Goal: Contribute content: Contribute content

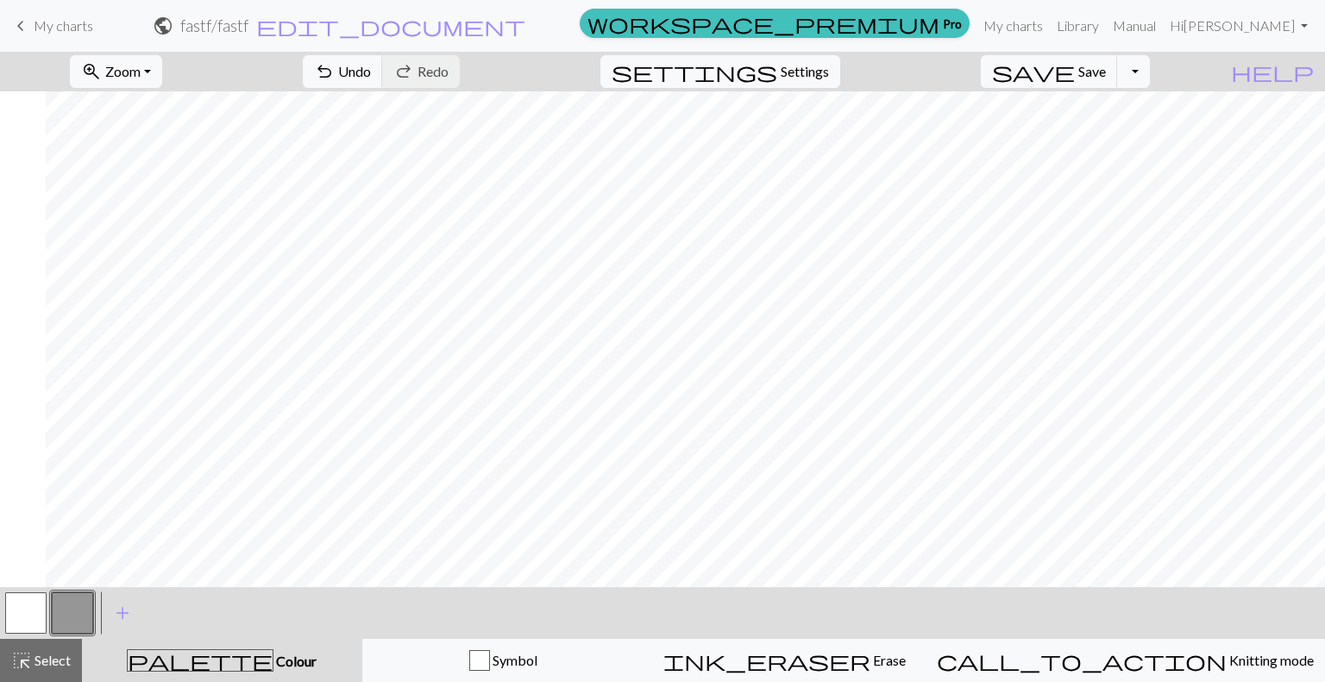
scroll to position [0, 45]
drag, startPoint x: 0, startPoint y: 0, endPoint x: 65, endPoint y: 24, distance: 69.1
click at [65, 24] on span "My charts" at bounding box center [64, 25] width 60 height 16
click at [1075, 65] on span "save" at bounding box center [1033, 72] width 83 height 24
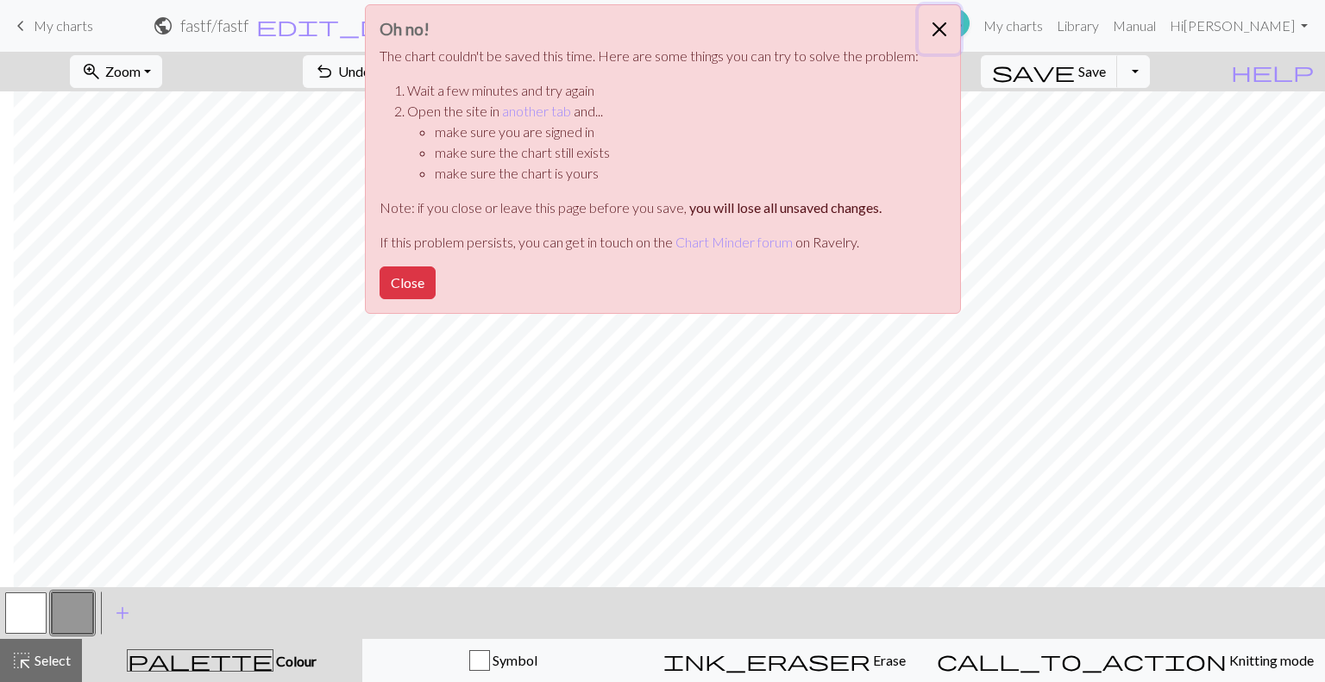
click at [925, 27] on button "Close" at bounding box center [939, 29] width 41 height 48
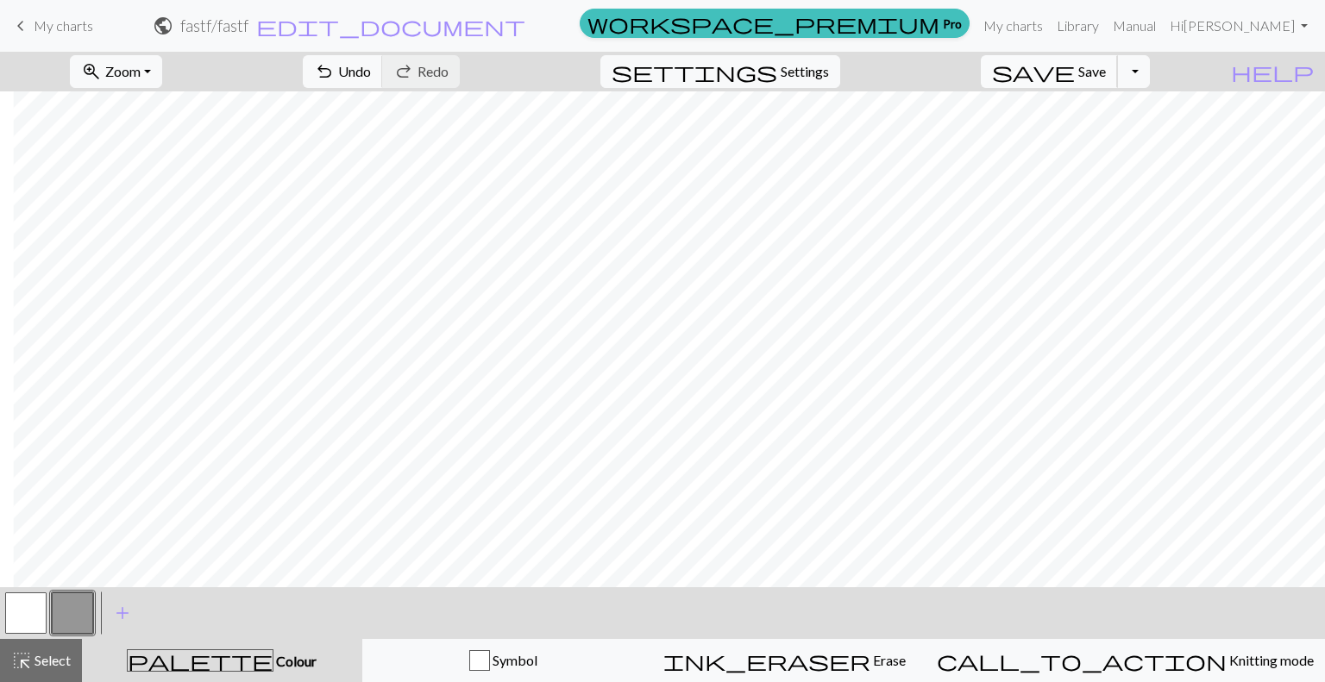
click at [1106, 66] on span "Save" at bounding box center [1092, 71] width 28 height 16
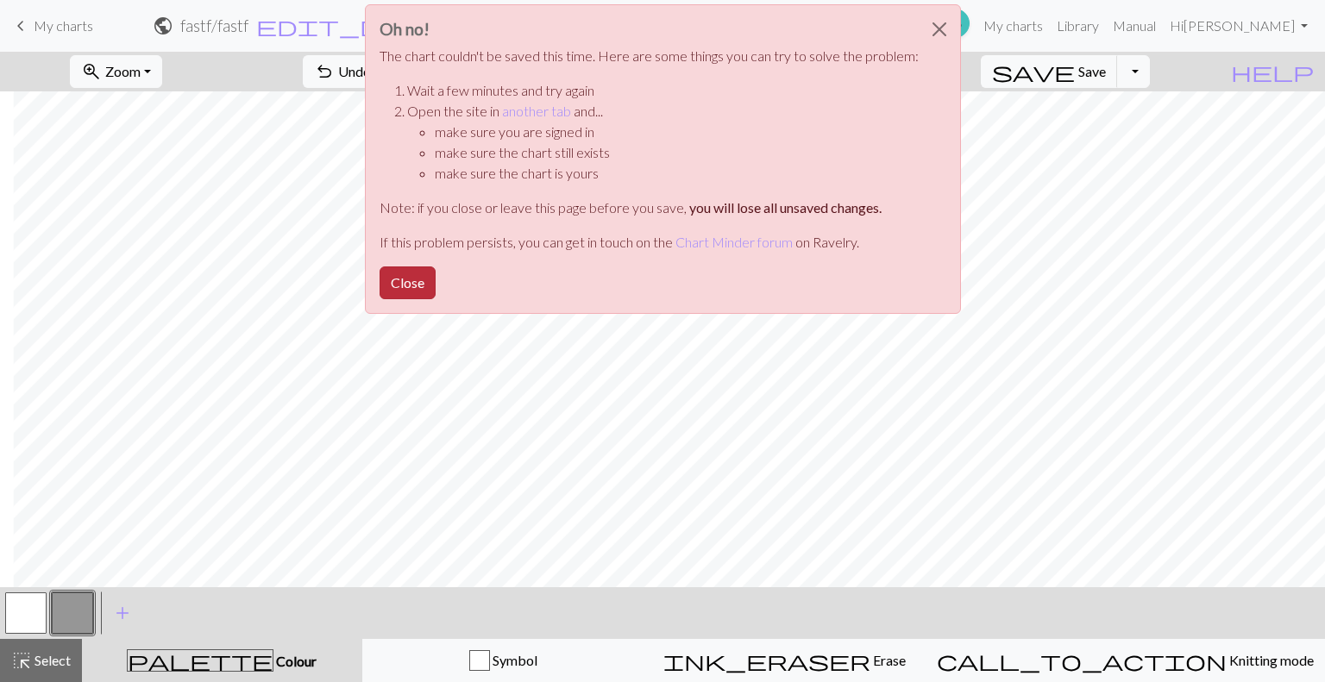
click at [399, 287] on button "Close" at bounding box center [408, 283] width 56 height 33
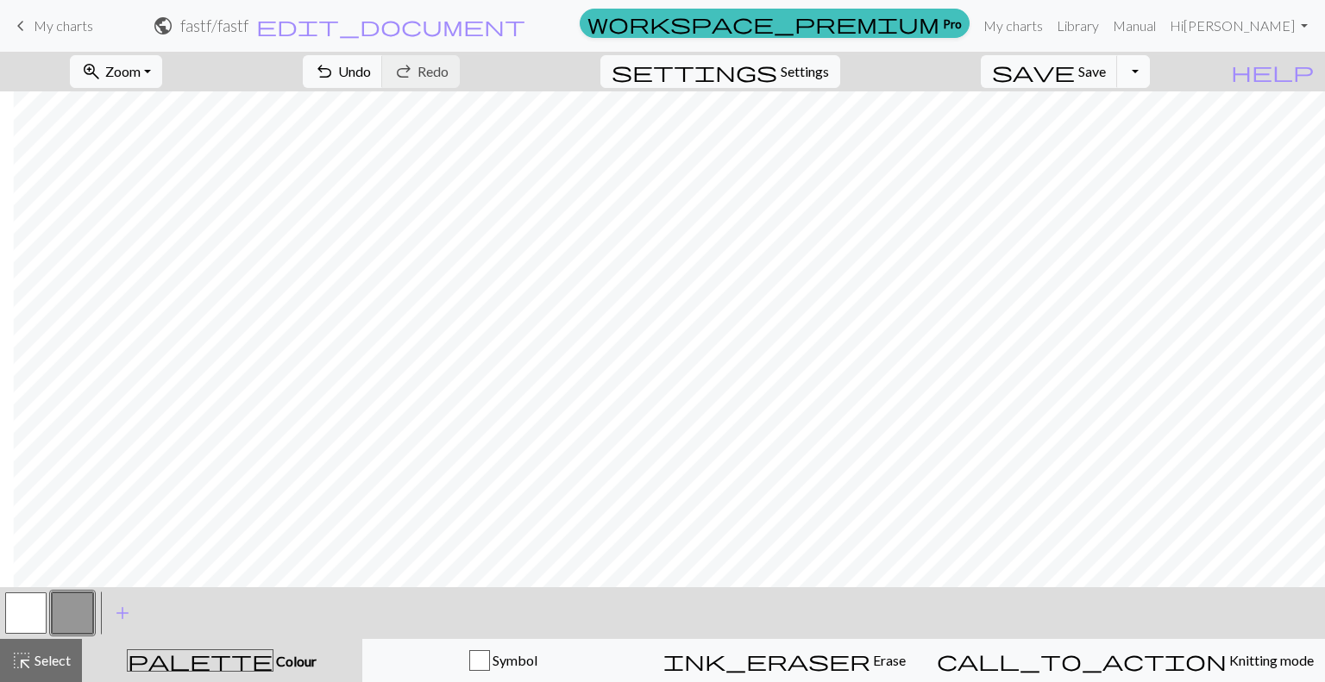
click at [1150, 70] on button "Toggle Dropdown" at bounding box center [1133, 71] width 33 height 33
click at [1089, 120] on button "file_copy Save a copy" at bounding box center [1006, 110] width 285 height 28
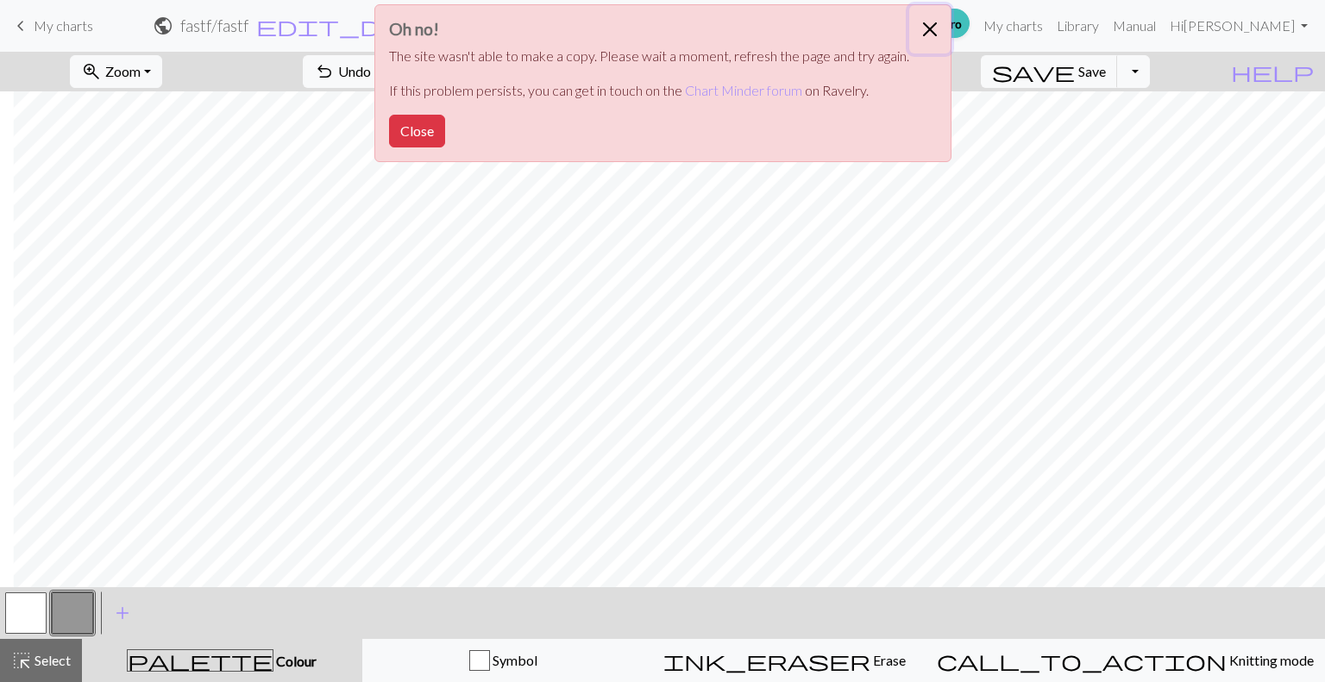
click at [925, 36] on button "Close" at bounding box center [929, 29] width 41 height 48
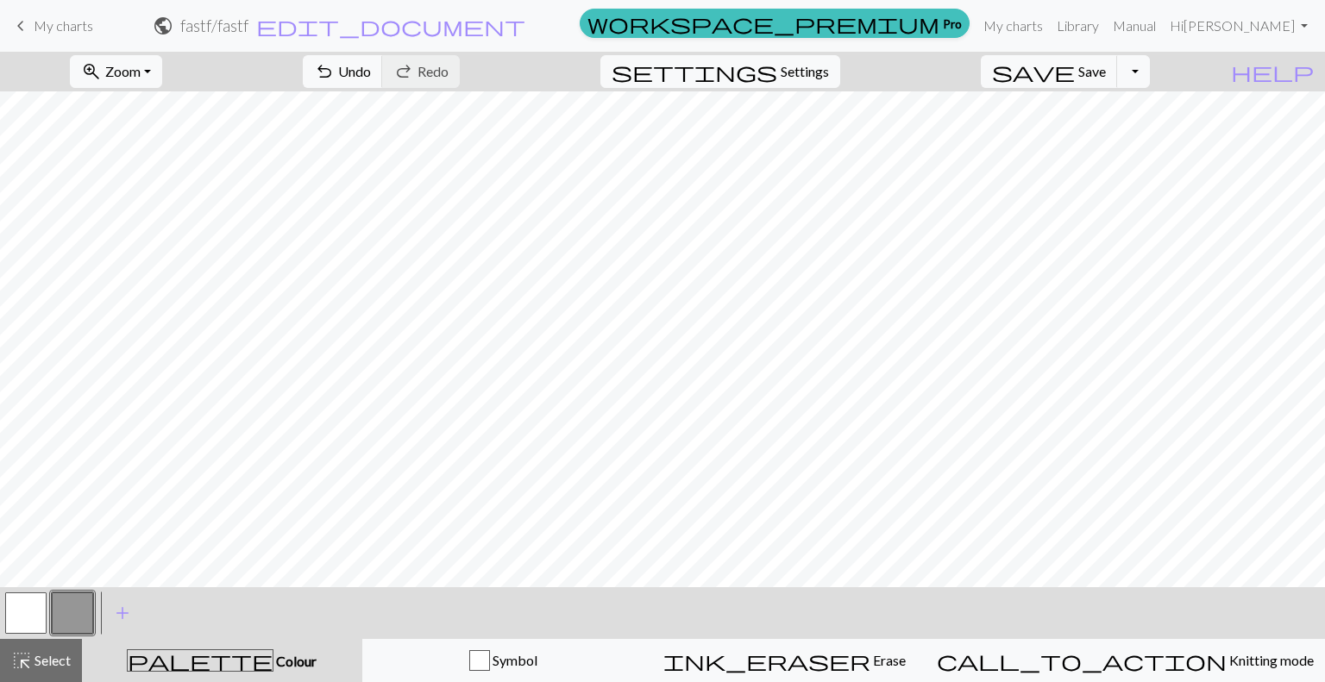
scroll to position [0, 0]
click at [45, 21] on span "My charts" at bounding box center [64, 25] width 60 height 16
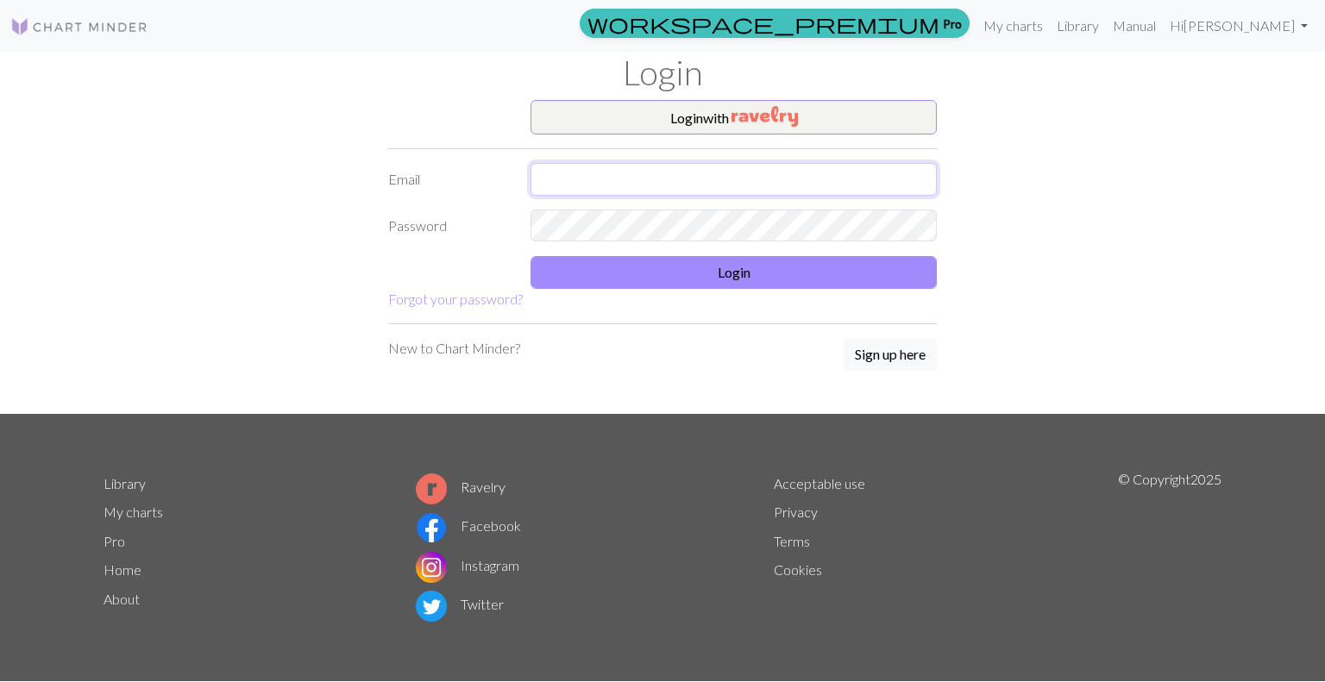
type input "laurafernandezwriting@gmail.com"
click at [707, 267] on button "Login" at bounding box center [733, 272] width 406 height 33
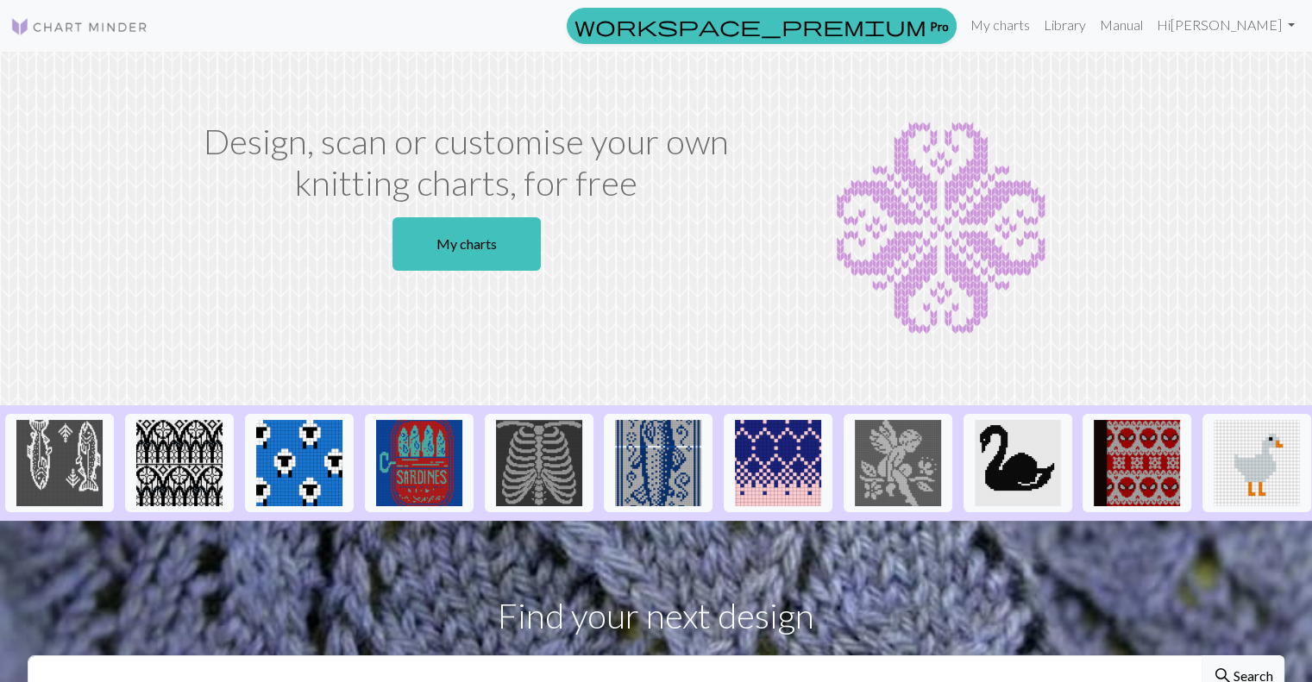
click at [472, 295] on div "Design, scan or customise your own knitting charts, for free My charts" at bounding box center [466, 229] width 569 height 216
drag, startPoint x: 473, startPoint y: 273, endPoint x: 477, endPoint y: 254, distance: 18.6
click at [477, 254] on div "Design, scan or customise your own knitting charts, for free My charts" at bounding box center [466, 229] width 569 height 216
click at [477, 254] on link "My charts" at bounding box center [466, 243] width 148 height 53
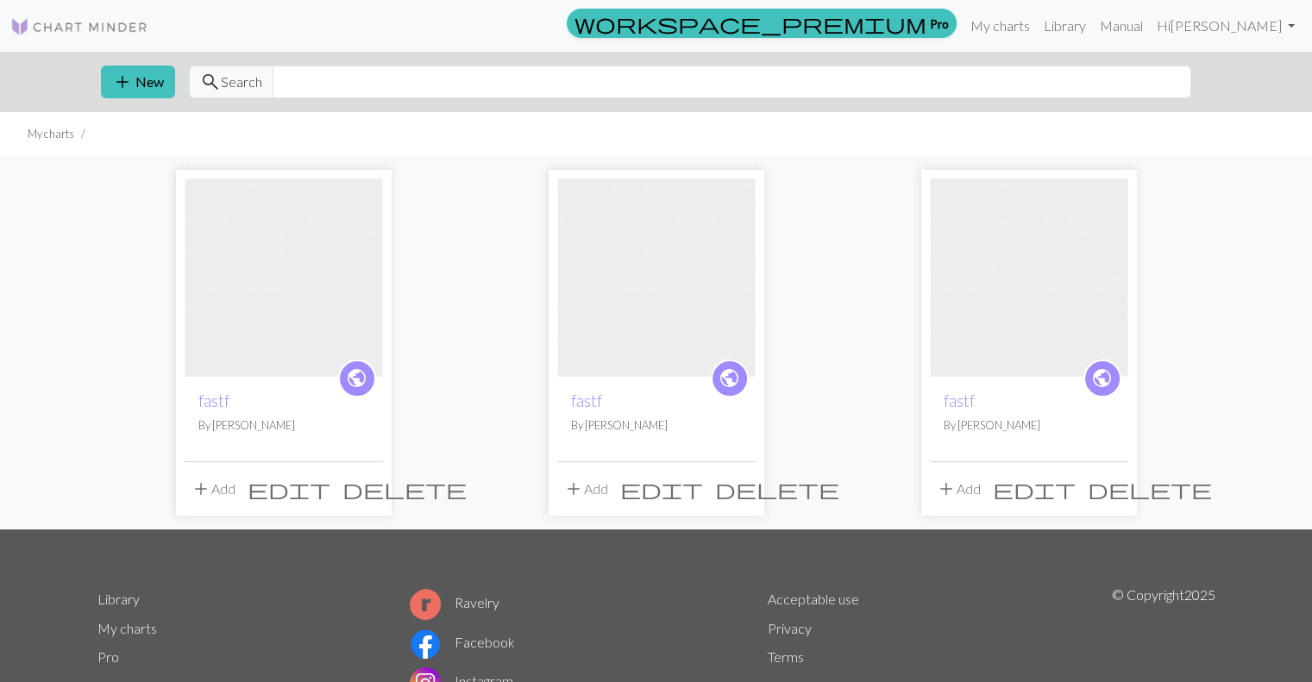
scroll to position [114, 0]
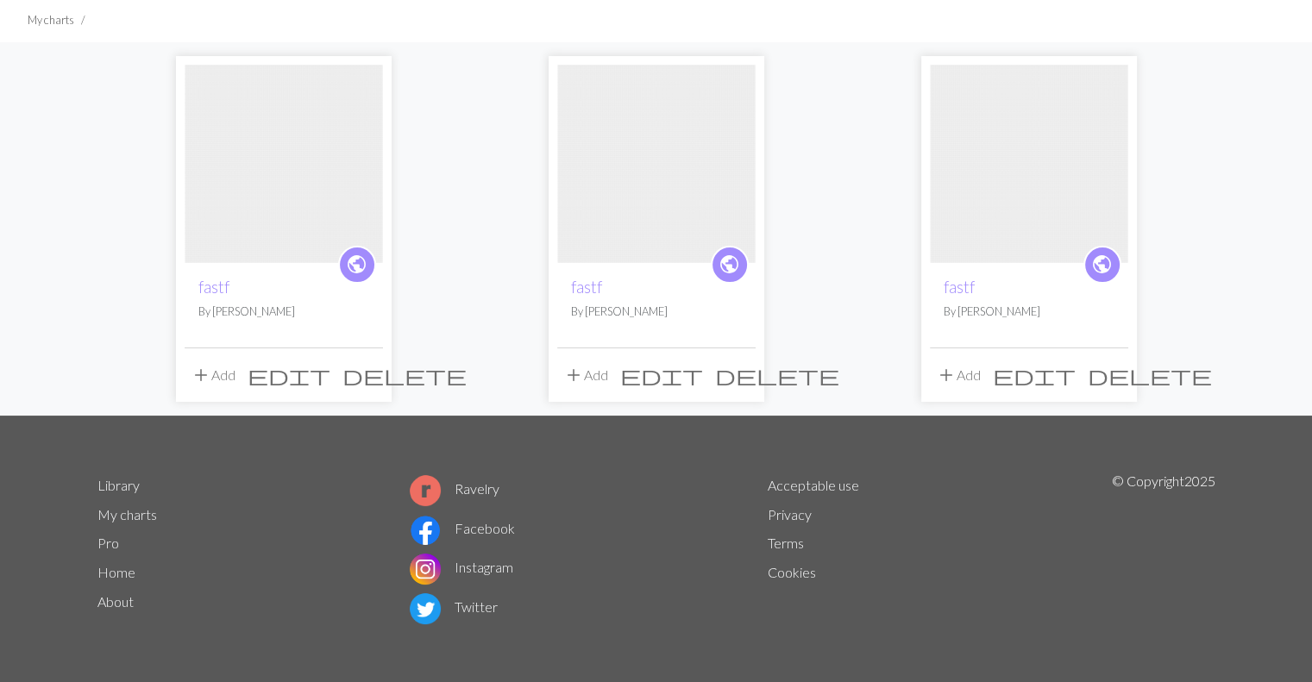
click at [742, 379] on span "delete" at bounding box center [777, 375] width 124 height 24
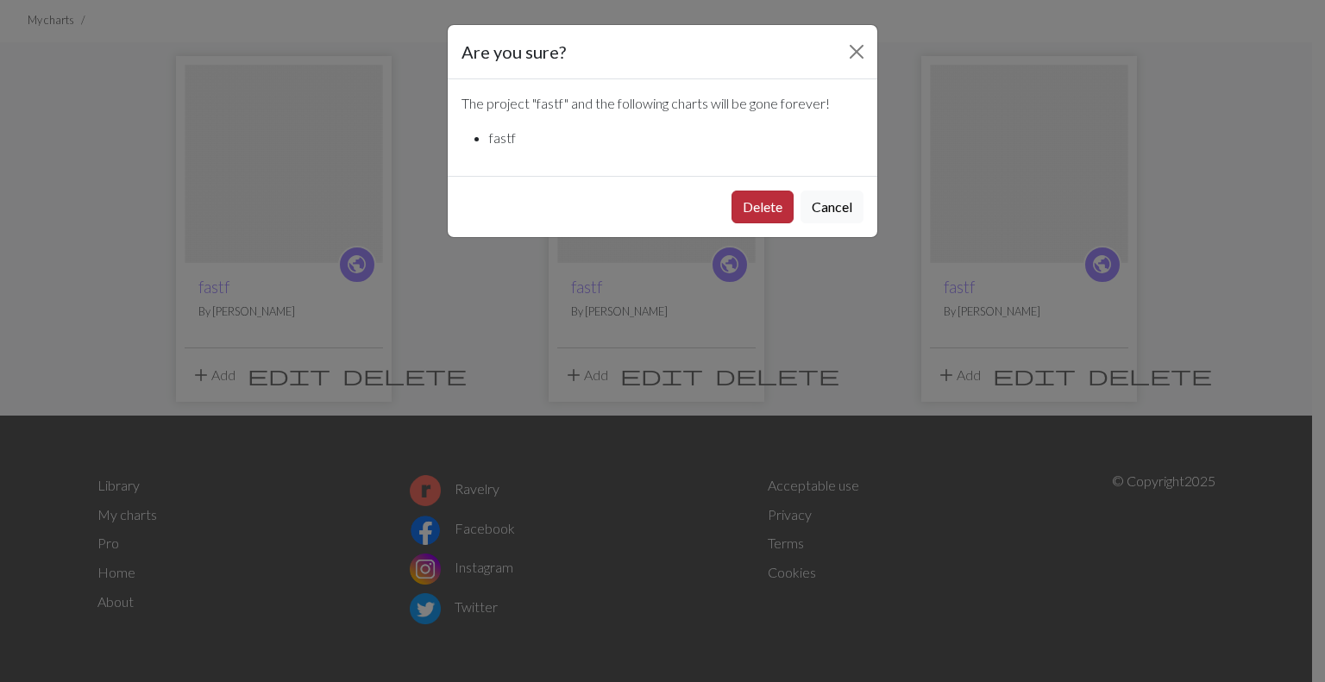
click at [742, 216] on button "Delete" at bounding box center [762, 207] width 62 height 33
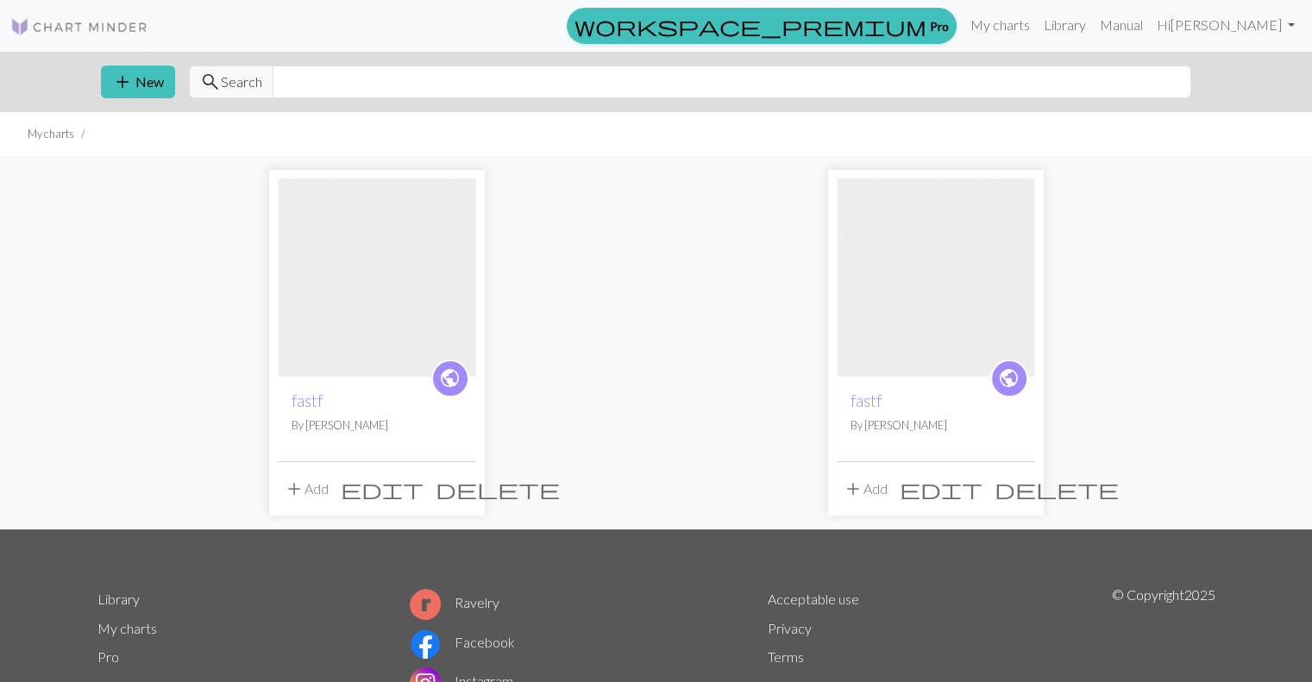
click at [1025, 494] on span "delete" at bounding box center [1056, 489] width 124 height 24
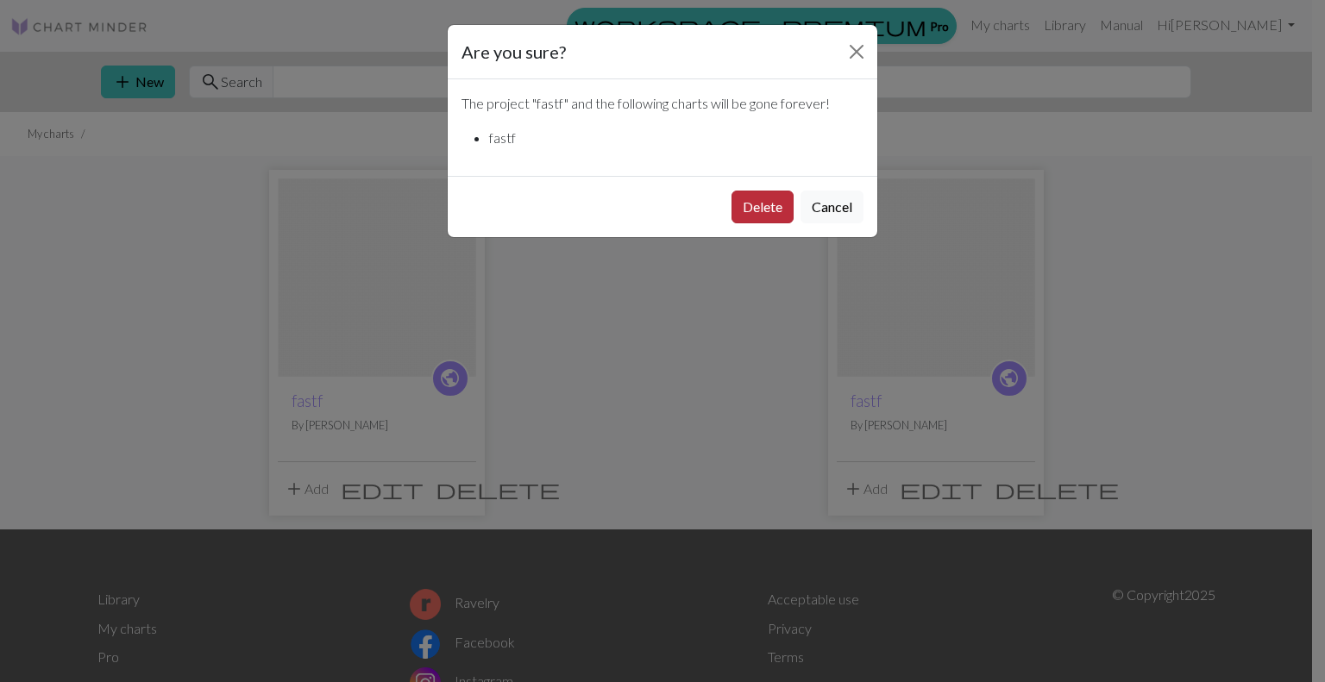
click at [758, 216] on button "Delete" at bounding box center [762, 207] width 62 height 33
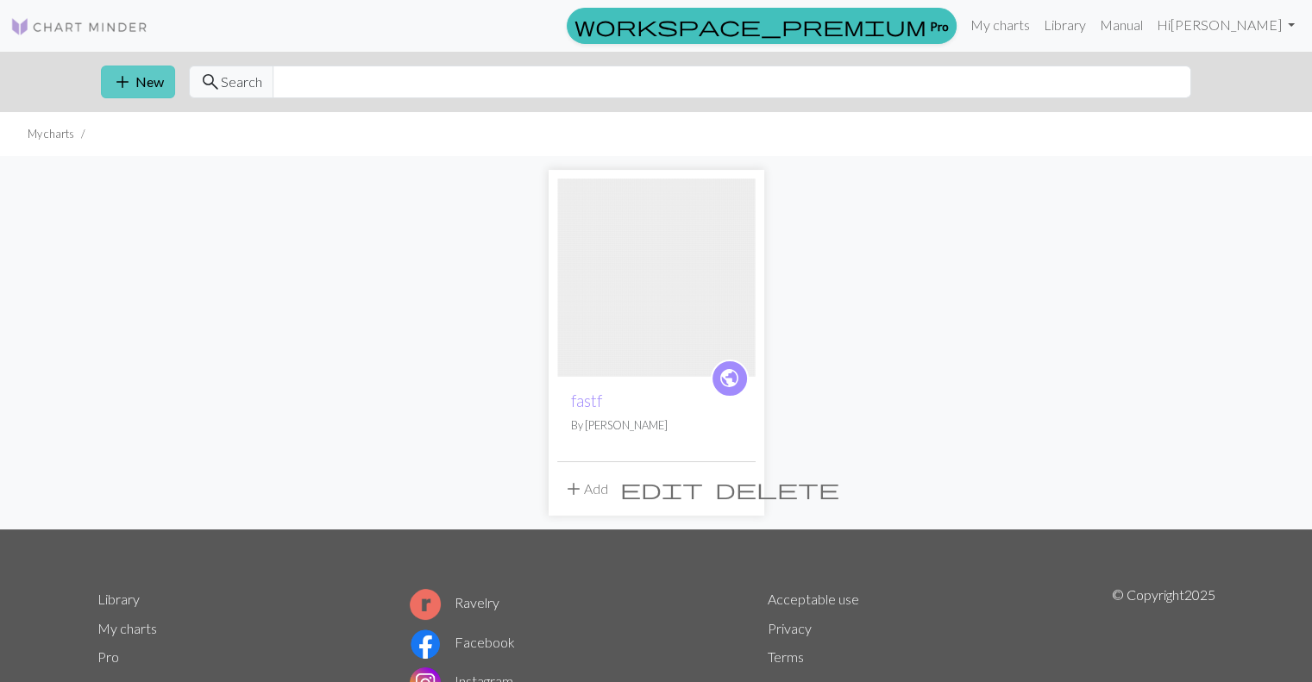
click at [127, 72] on span "add" at bounding box center [122, 82] width 21 height 24
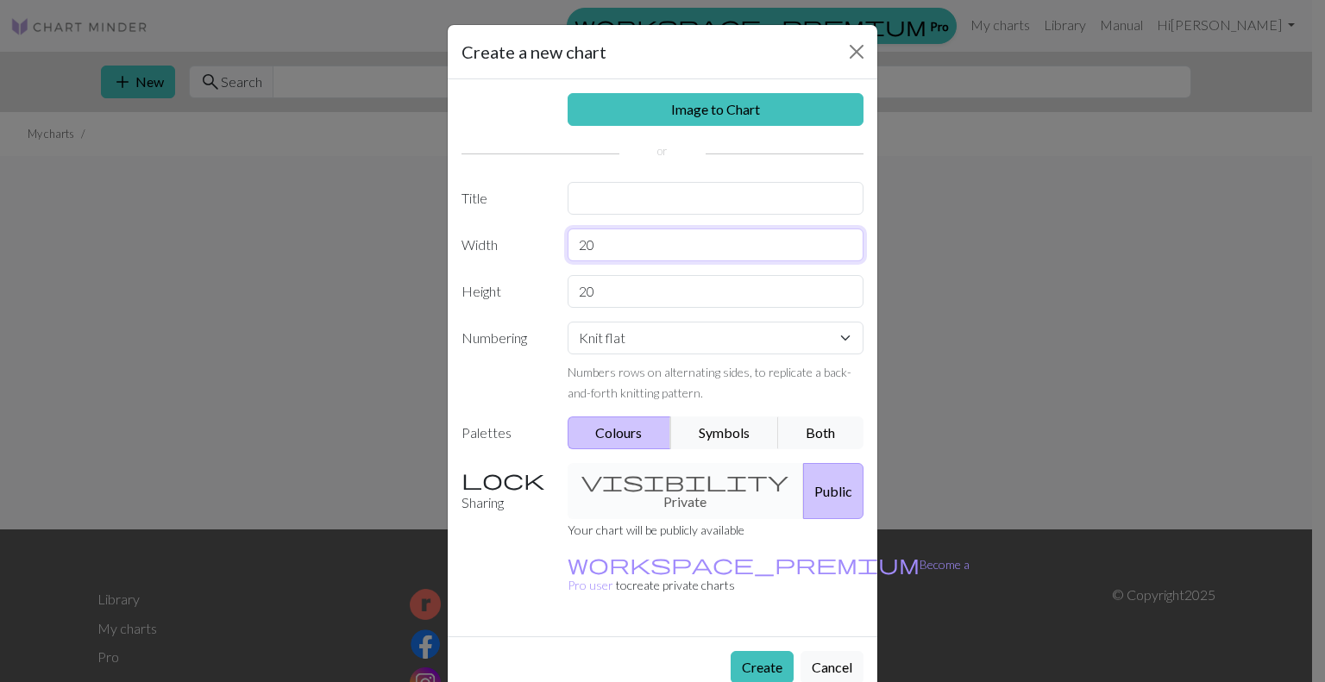
click at [627, 235] on input "20" at bounding box center [716, 245] width 297 height 33
type input "2"
type input "130"
click at [619, 298] on input "20" at bounding box center [716, 291] width 297 height 33
type input "2"
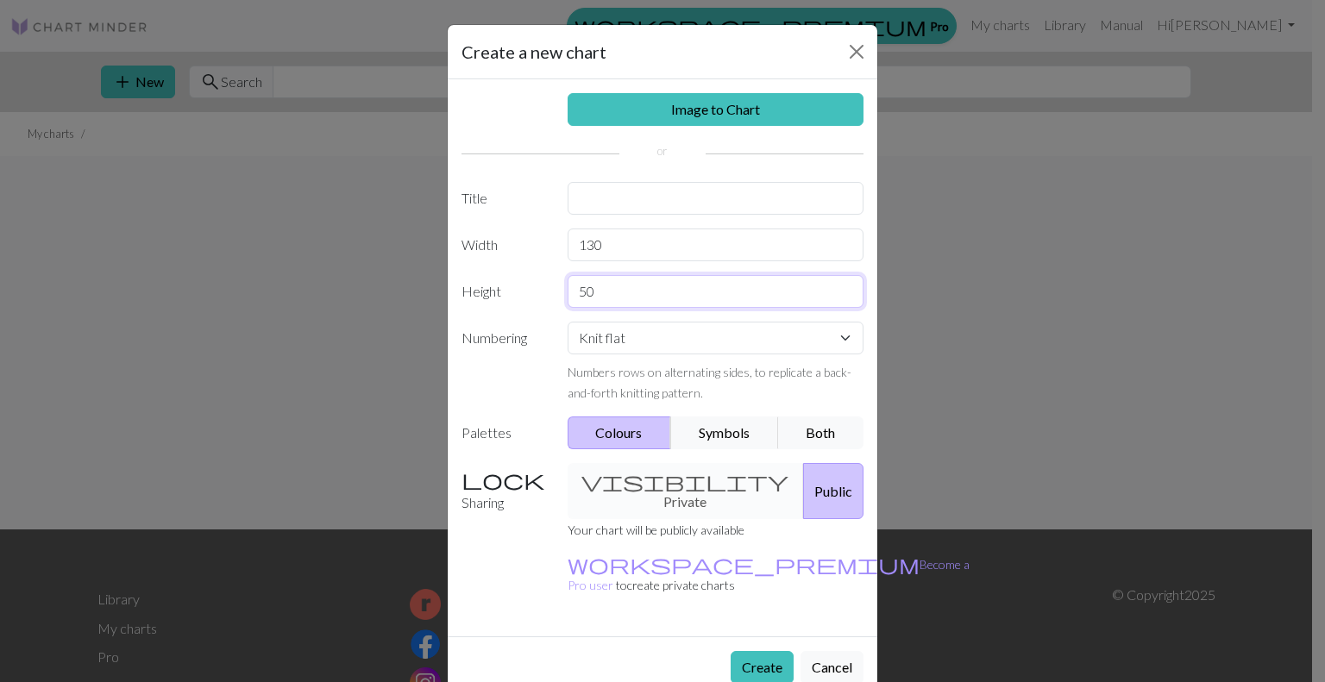
type input "50"
click at [654, 205] on input "text" at bounding box center [716, 198] width 297 height 33
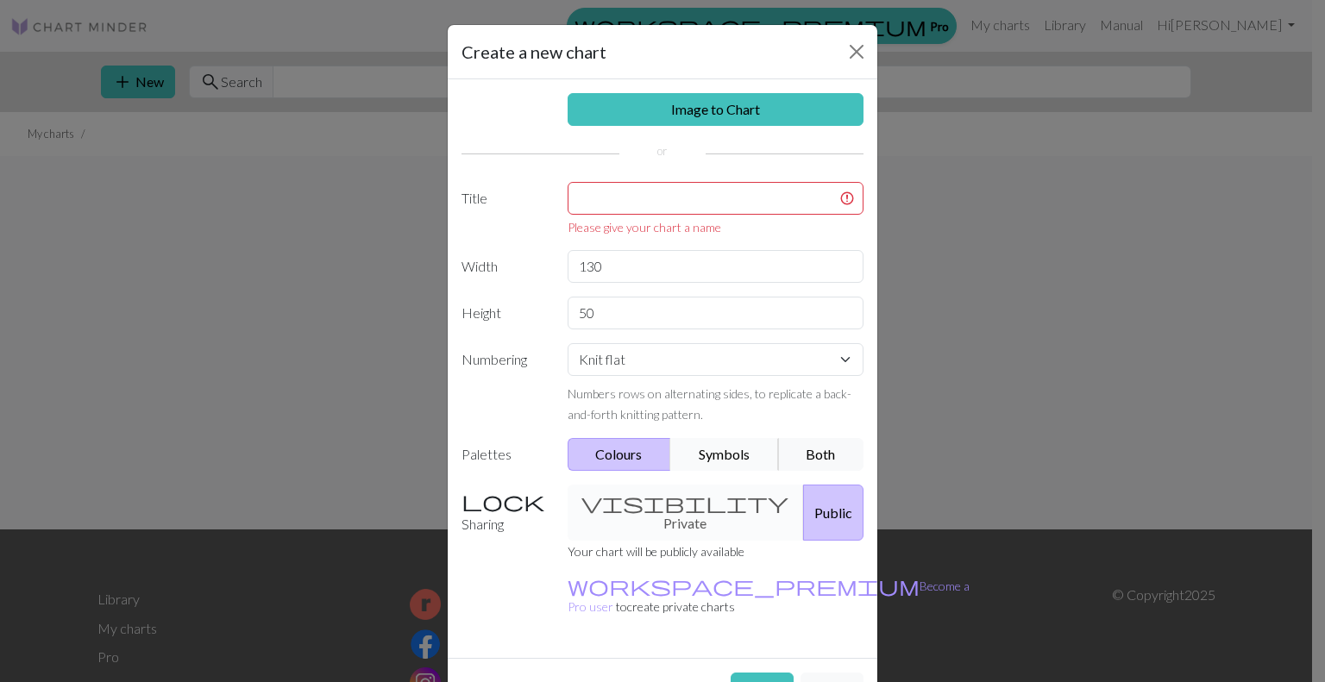
click at [738, 428] on div "Image to Chart Title Please give your chart a name Width 130 Height 50 Numberin…" at bounding box center [663, 368] width 430 height 579
click at [784, 453] on button "Both" at bounding box center [821, 454] width 86 height 33
click at [648, 195] on input "text" at bounding box center [716, 198] width 297 height 33
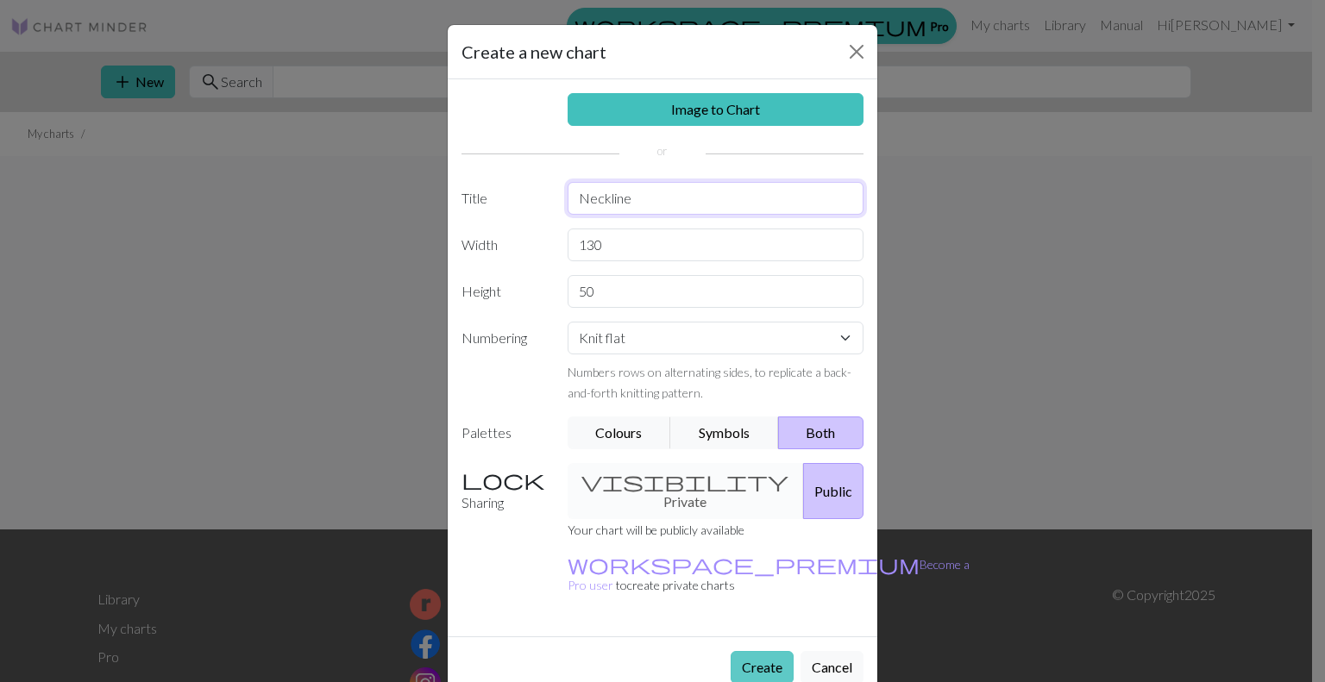
type input "Neckline"
click at [762, 651] on button "Create" at bounding box center [762, 667] width 63 height 33
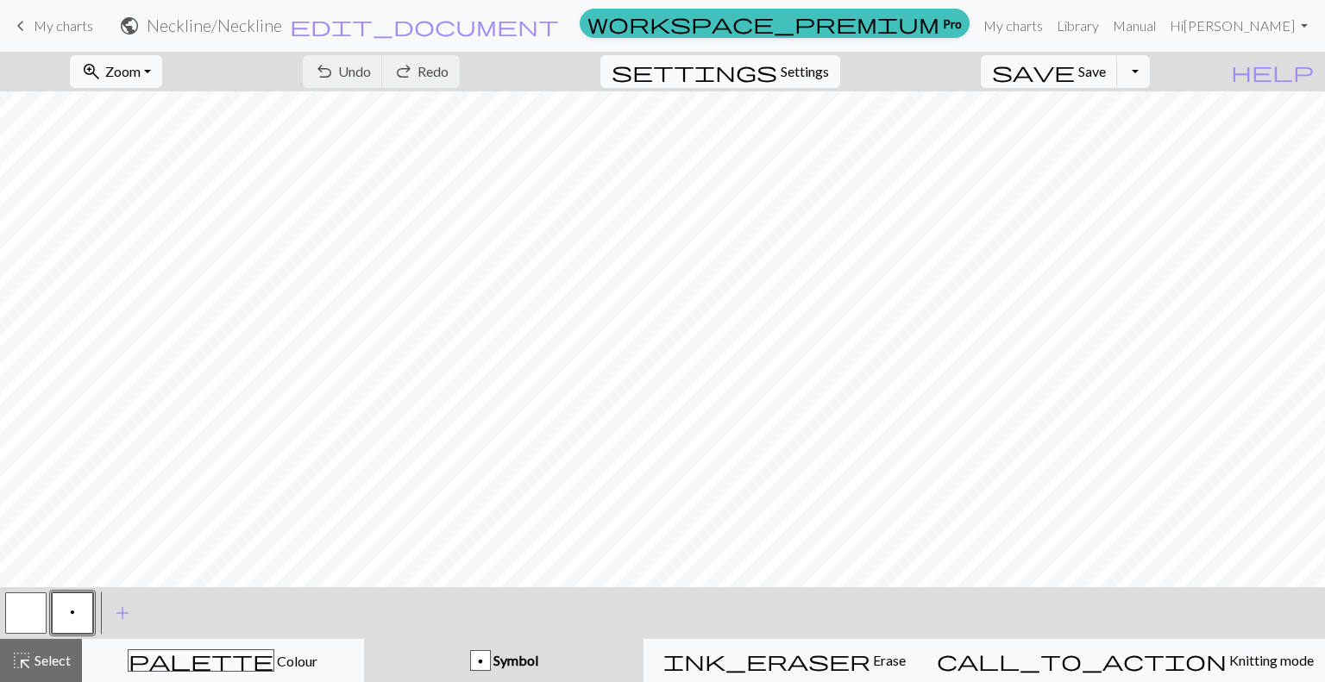
click at [840, 78] on button "settings Settings" at bounding box center [720, 71] width 240 height 33
select select "aran"
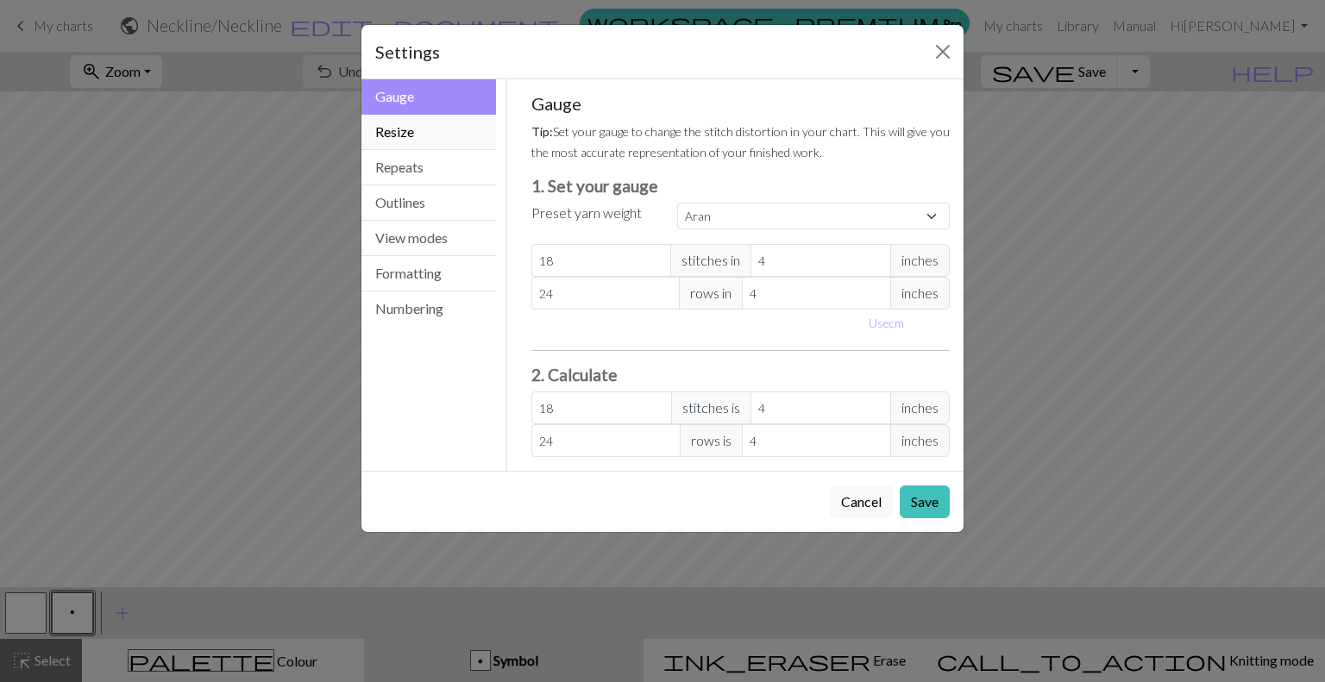
click at [431, 133] on button "Resize" at bounding box center [428, 132] width 135 height 35
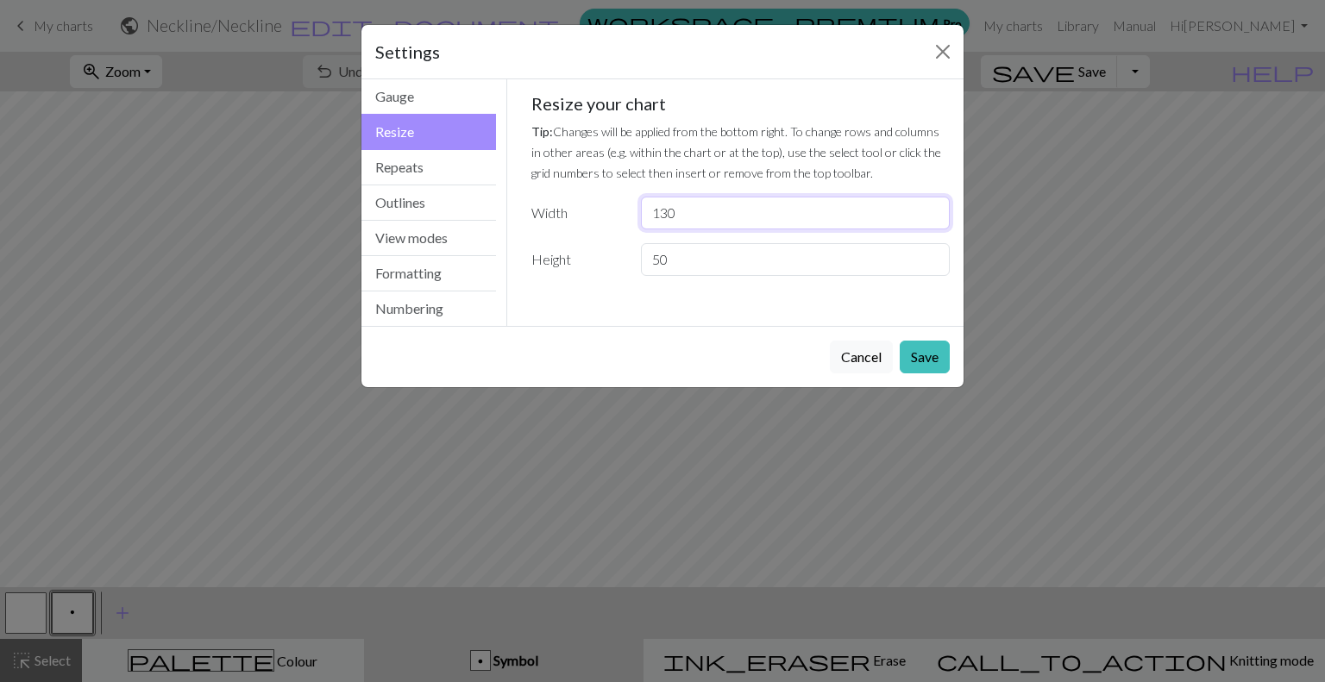
click at [722, 220] on input "130" at bounding box center [795, 213] width 309 height 33
type input "1"
type input "65"
click at [914, 348] on button "Save" at bounding box center [925, 357] width 50 height 33
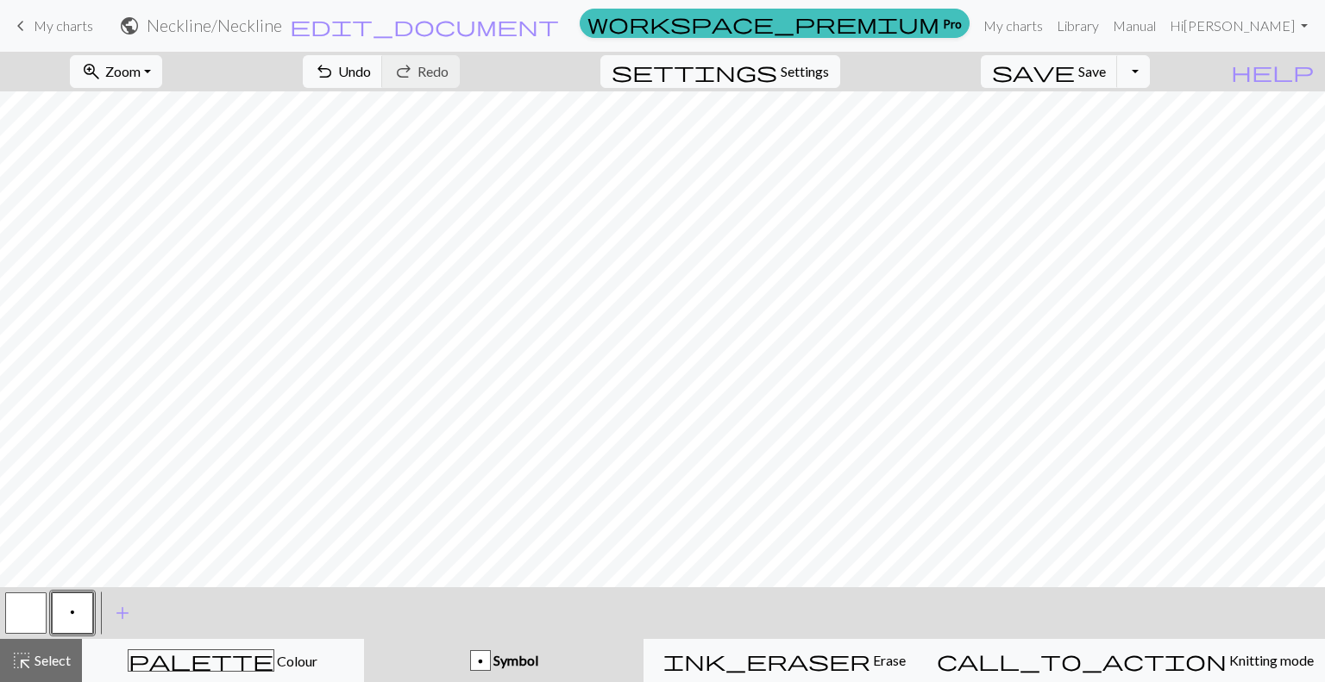
click at [91, 598] on button "p" at bounding box center [72, 613] width 41 height 41
click at [91, 598] on div "Edit symbol Name Purl d f g h j k p s t F H J O P T / | 0 1 2 3 4 5 6 7 8 9 e m…" at bounding box center [662, 341] width 1325 height 682
click at [78, 611] on button "p" at bounding box center [72, 613] width 41 height 41
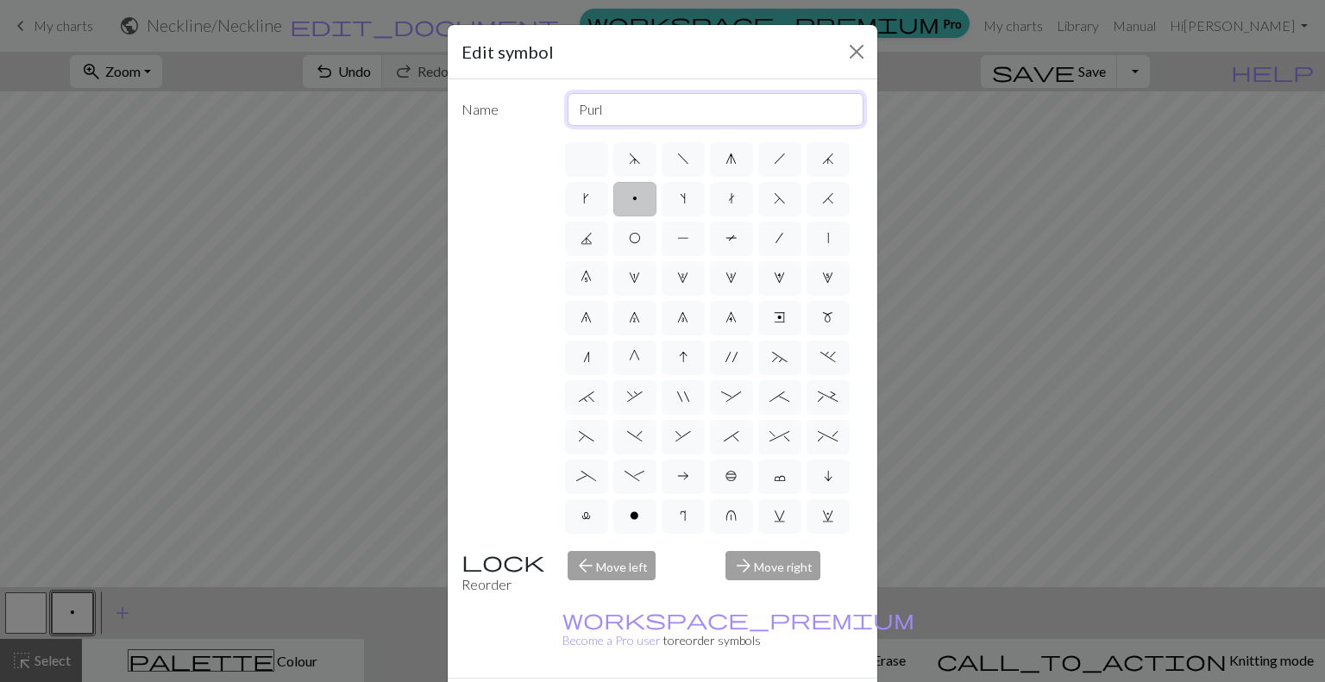
click at [655, 104] on input "Purl" at bounding box center [716, 109] width 297 height 33
click at [725, 317] on span "b" at bounding box center [731, 318] width 12 height 14
click at [725, 466] on input "b" at bounding box center [730, 471] width 11 height 11
radio input "true"
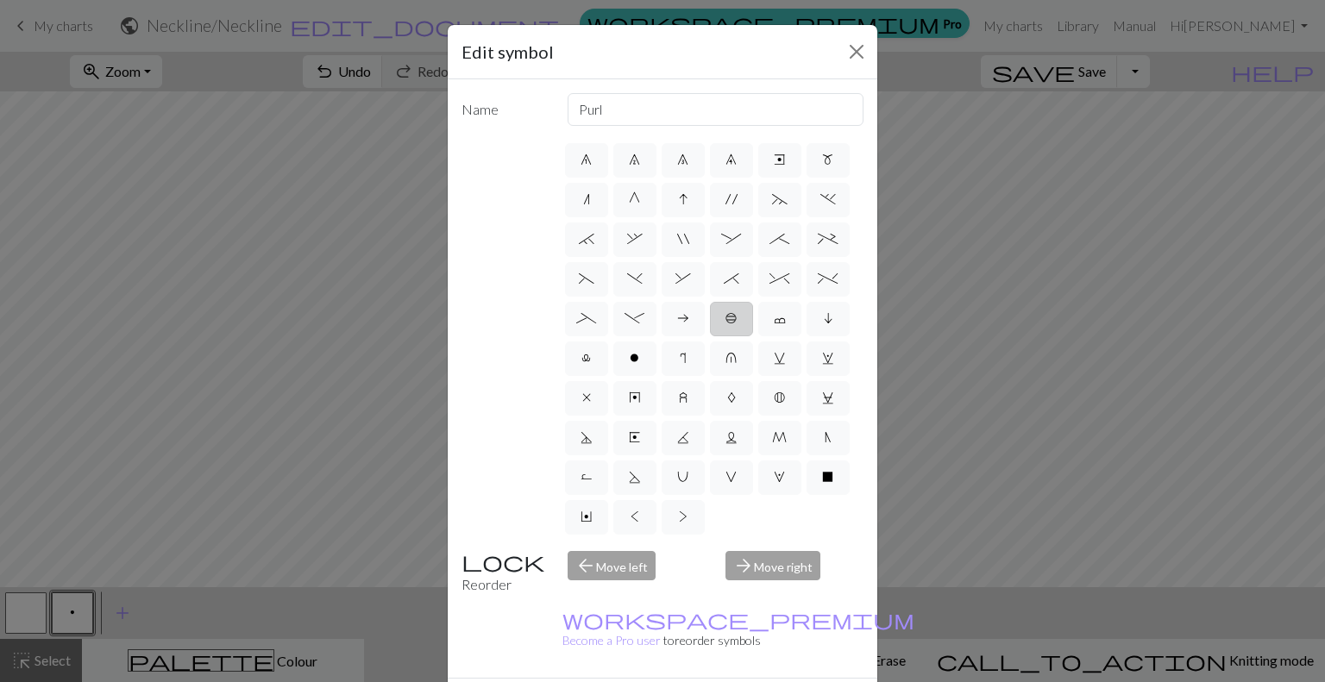
type input "Peppercorn"
click at [758, 302] on label "c" at bounding box center [779, 319] width 43 height 35
click at [774, 466] on input "c" at bounding box center [779, 471] width 11 height 11
radio input "true"
type input "Bind off"
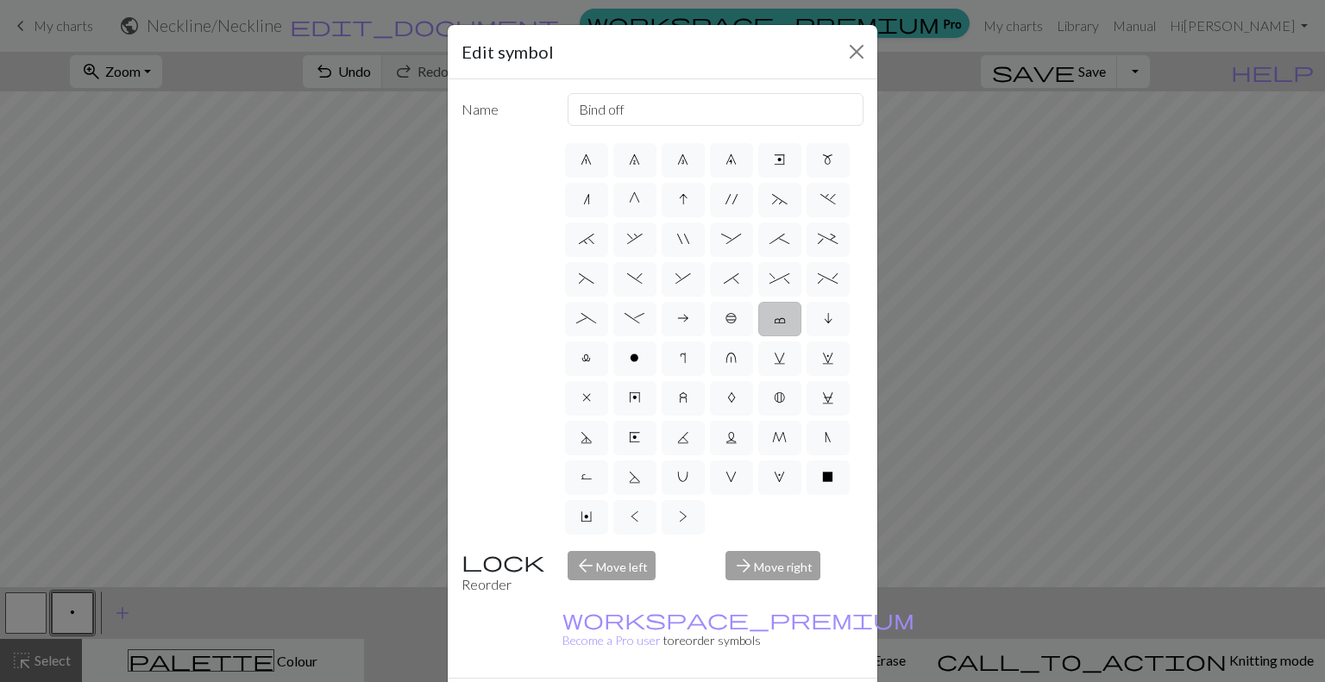
scroll to position [0, 0]
click at [758, 296] on label "4" at bounding box center [779, 278] width 43 height 35
click at [774, 279] on input "4" at bounding box center [779, 272] width 11 height 11
radio input "true"
type input "increase 4"
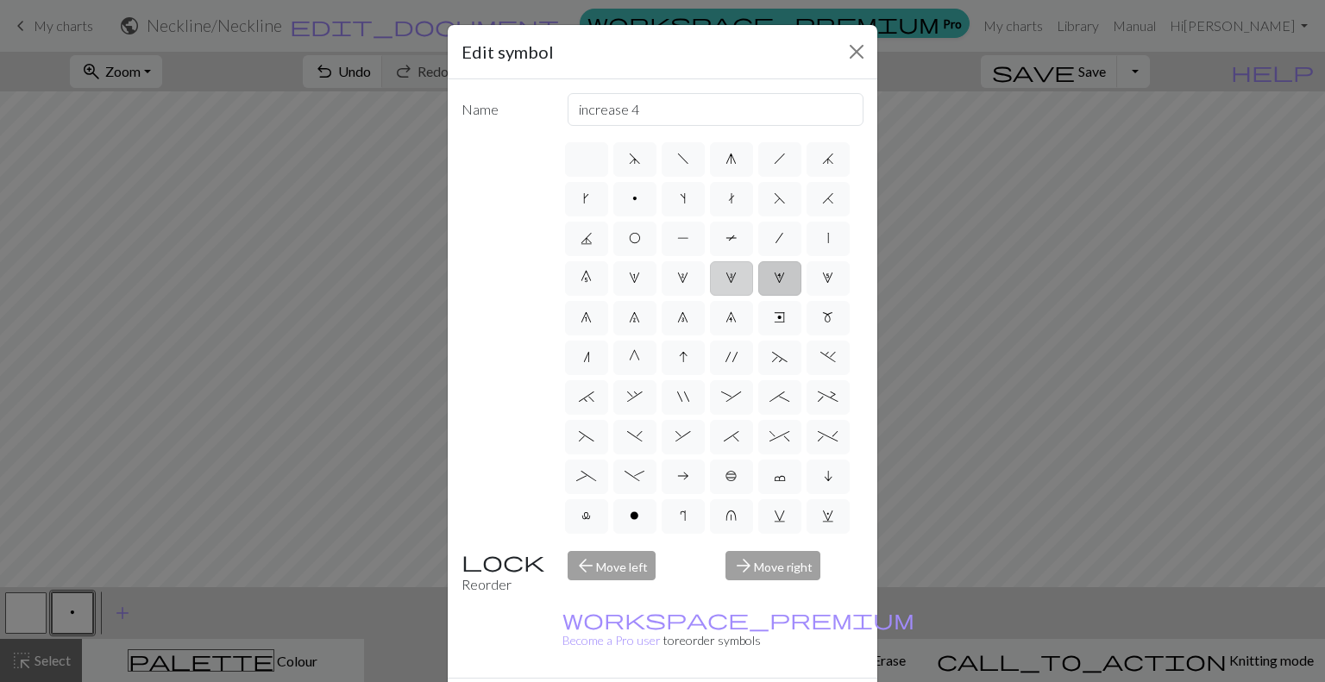
click at [710, 296] on label "3" at bounding box center [731, 278] width 43 height 35
click at [725, 279] on input "3" at bounding box center [730, 272] width 11 height 11
radio input "true"
type input "increase 3"
click at [677, 285] on span "2" at bounding box center [682, 278] width 11 height 14
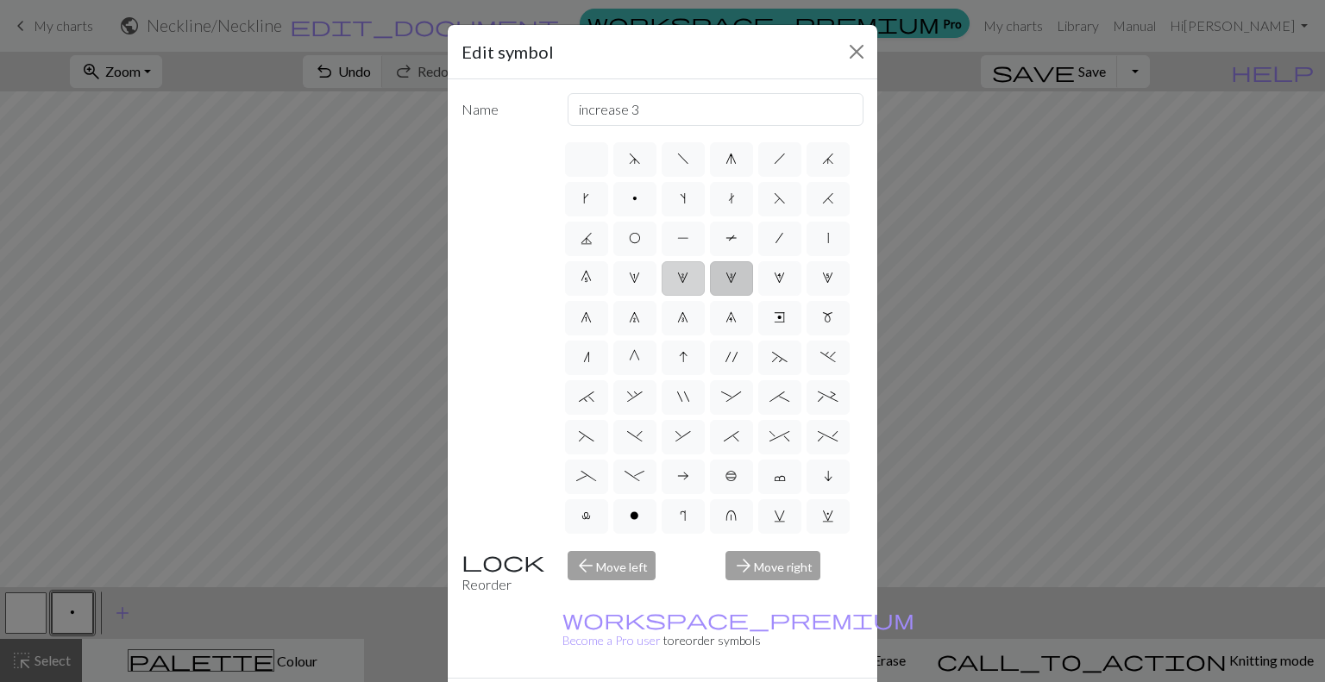
click at [677, 279] on input "2" at bounding box center [682, 272] width 11 height 11
radio input "true"
type input "increase 2"
click at [656, 279] on label "1" at bounding box center [634, 278] width 43 height 35
click at [640, 279] on input "1" at bounding box center [634, 272] width 11 height 11
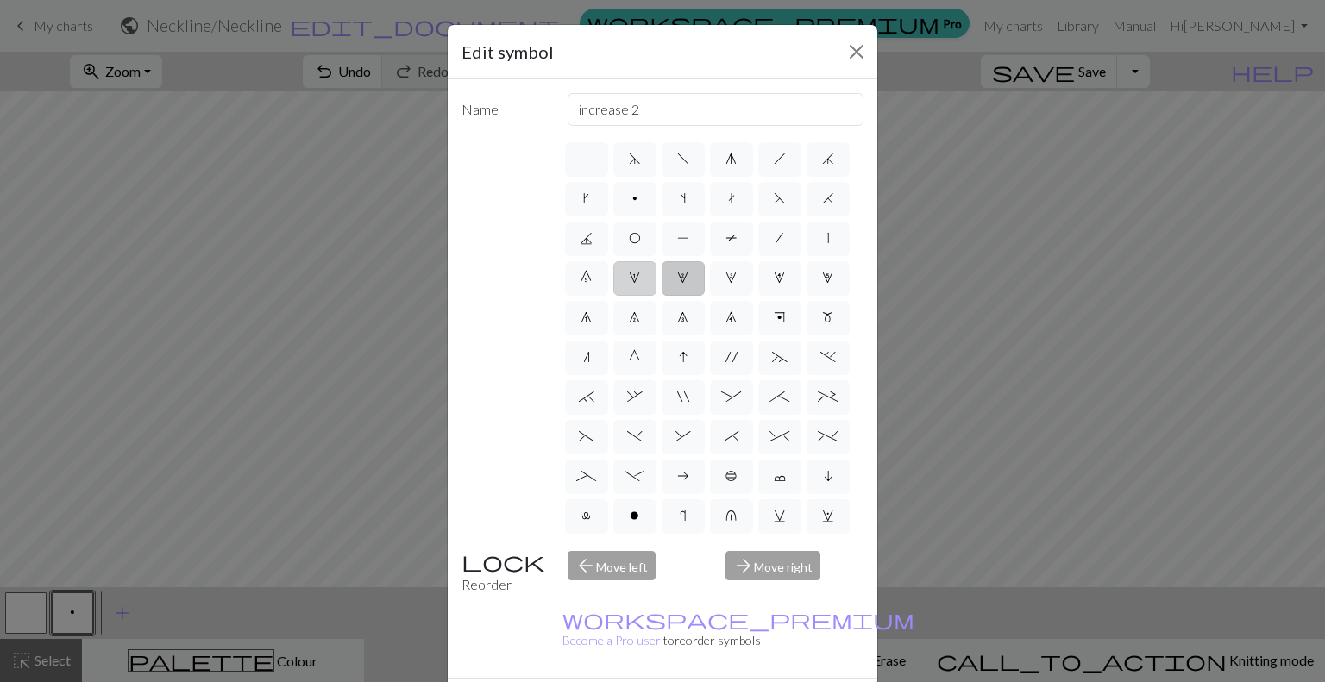
radio input "true"
type input "increase 1"
click at [852, 46] on button "Close" at bounding box center [857, 52] width 28 height 28
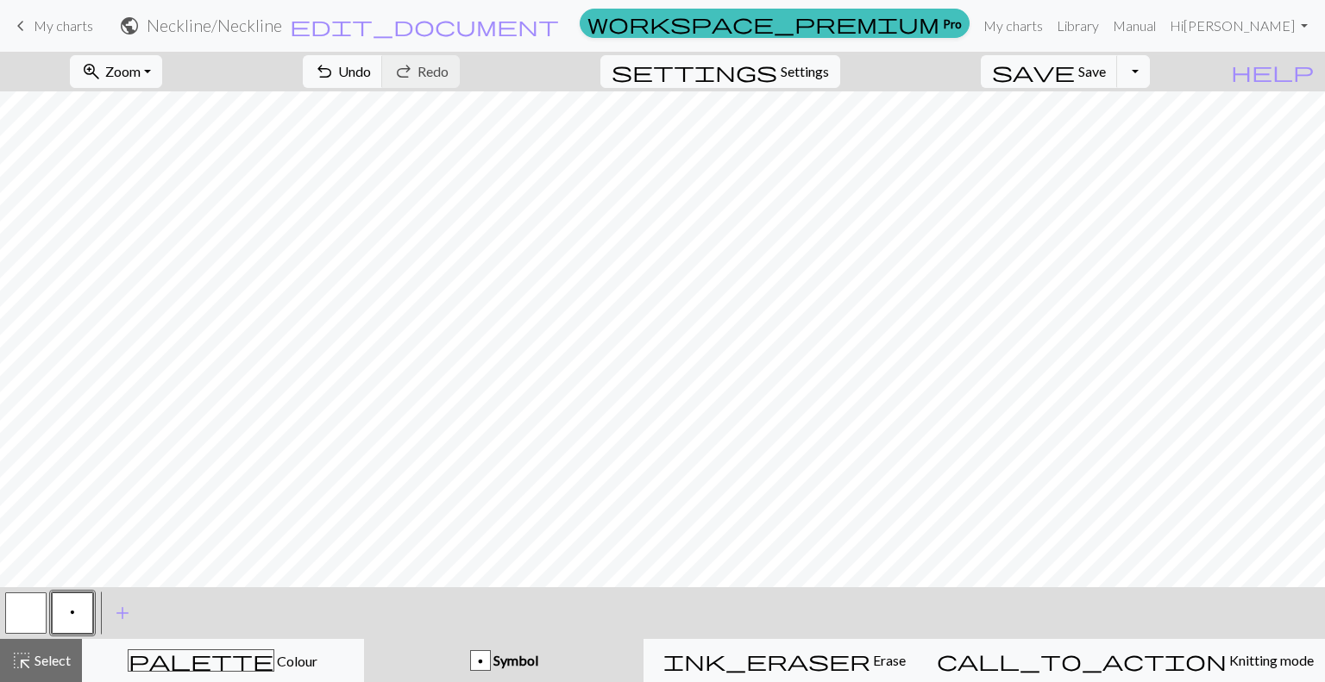
click at [55, 610] on button "p" at bounding box center [72, 613] width 41 height 41
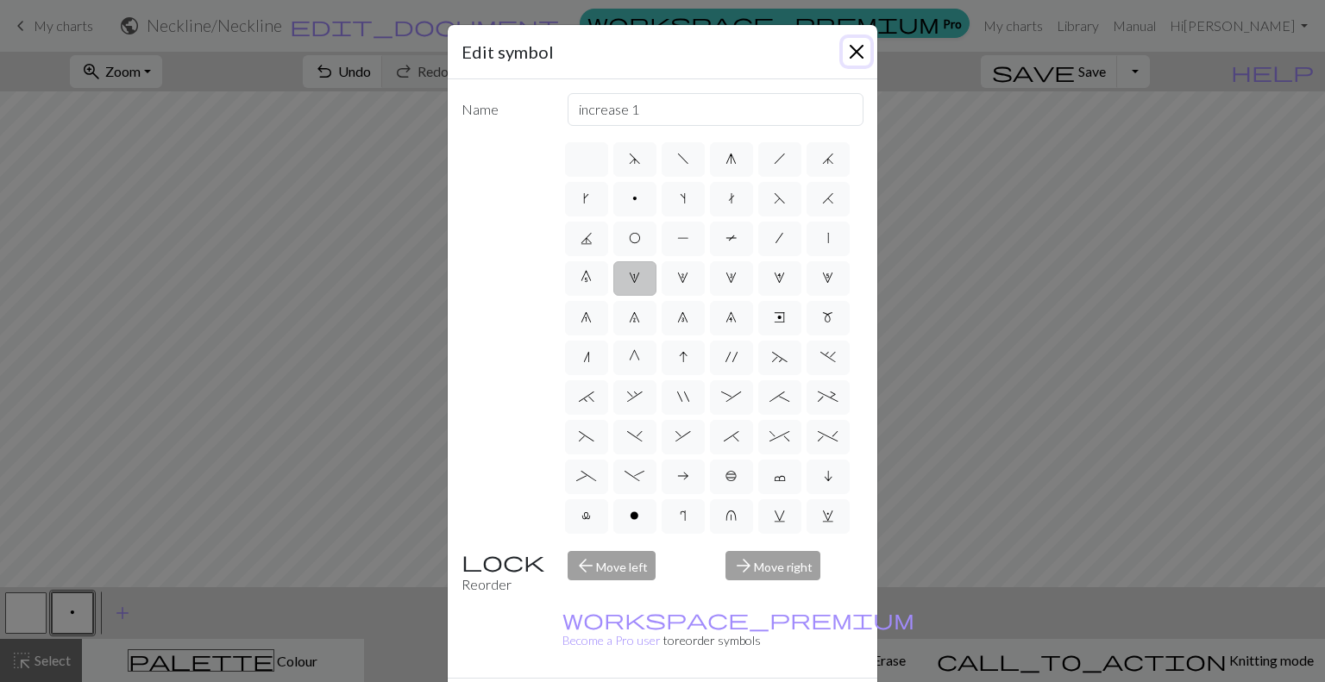
click at [845, 56] on button "Close" at bounding box center [857, 52] width 28 height 28
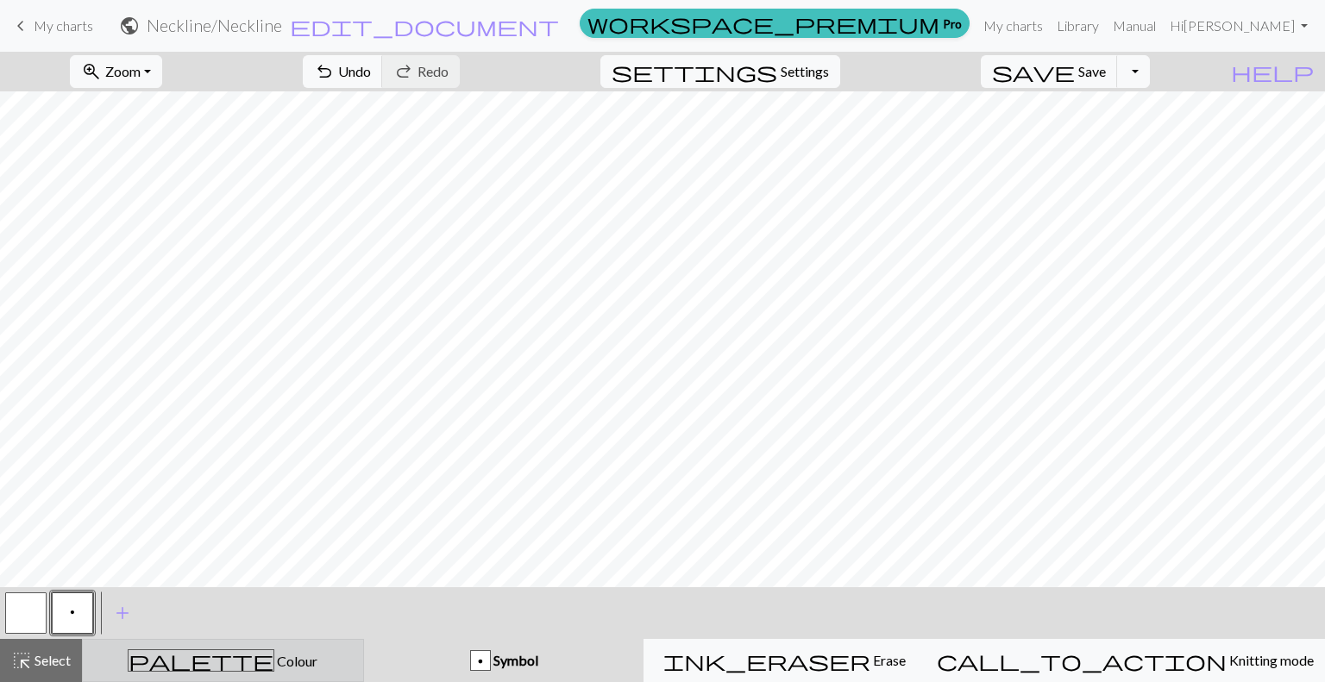
click at [274, 656] on span "Colour" at bounding box center [295, 661] width 43 height 16
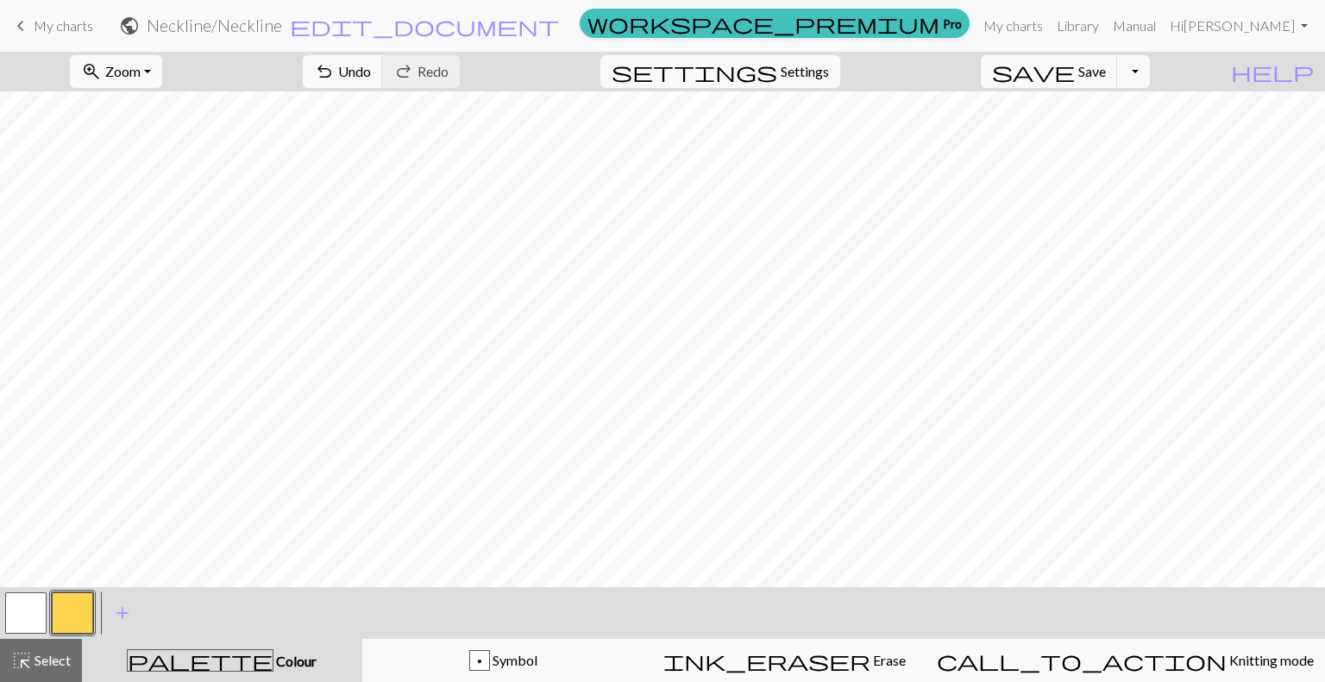
click at [57, 610] on button "button" at bounding box center [72, 613] width 41 height 41
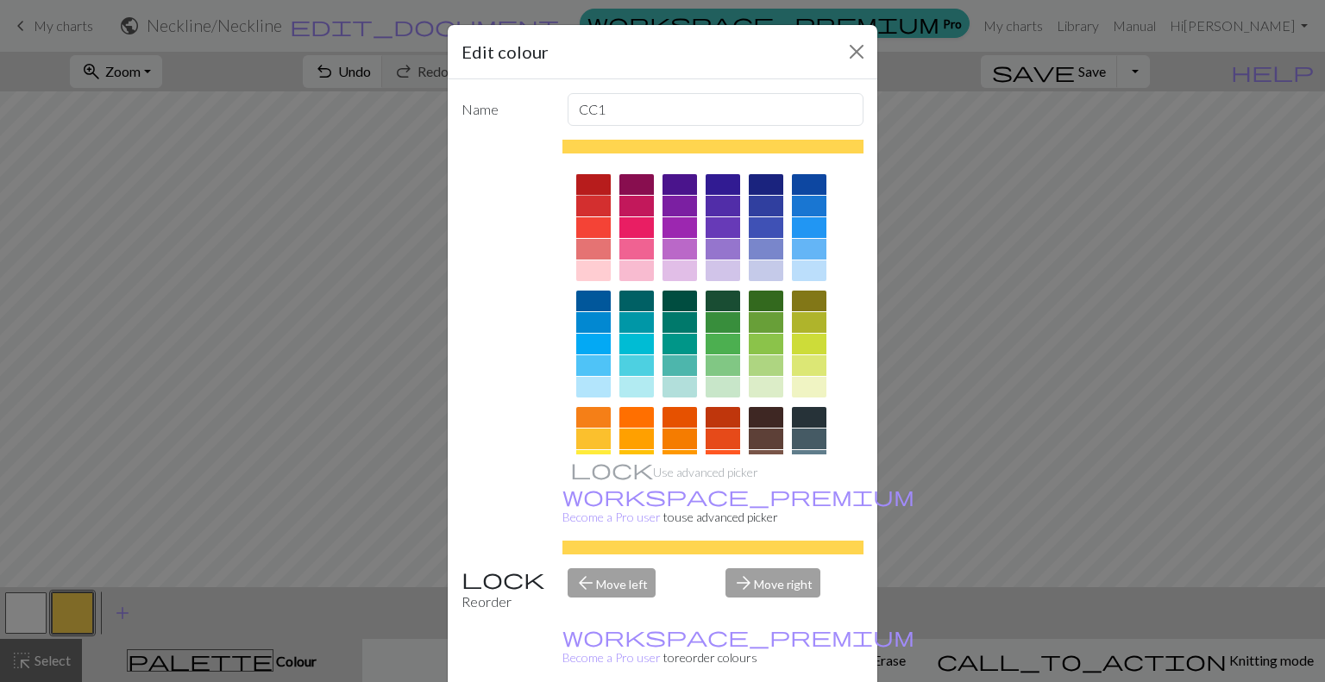
click at [595, 182] on div at bounding box center [593, 184] width 35 height 21
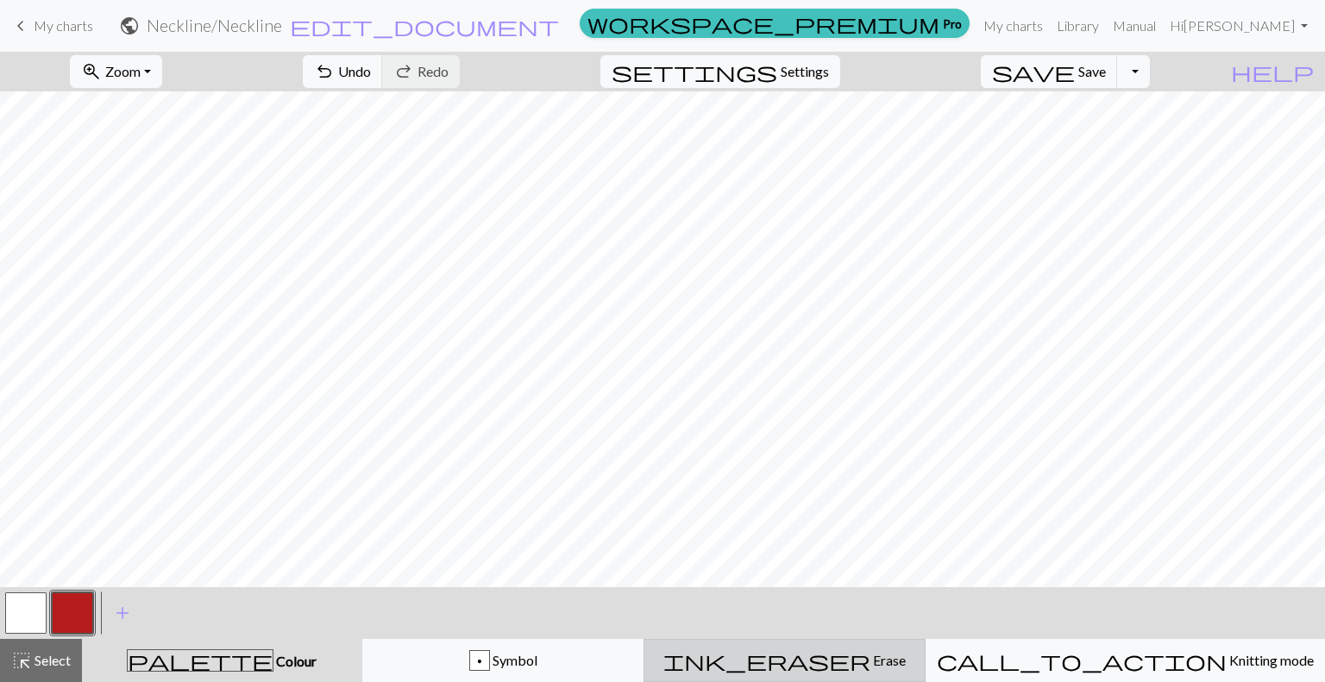
click at [835, 658] on span "ink_eraser" at bounding box center [766, 661] width 207 height 24
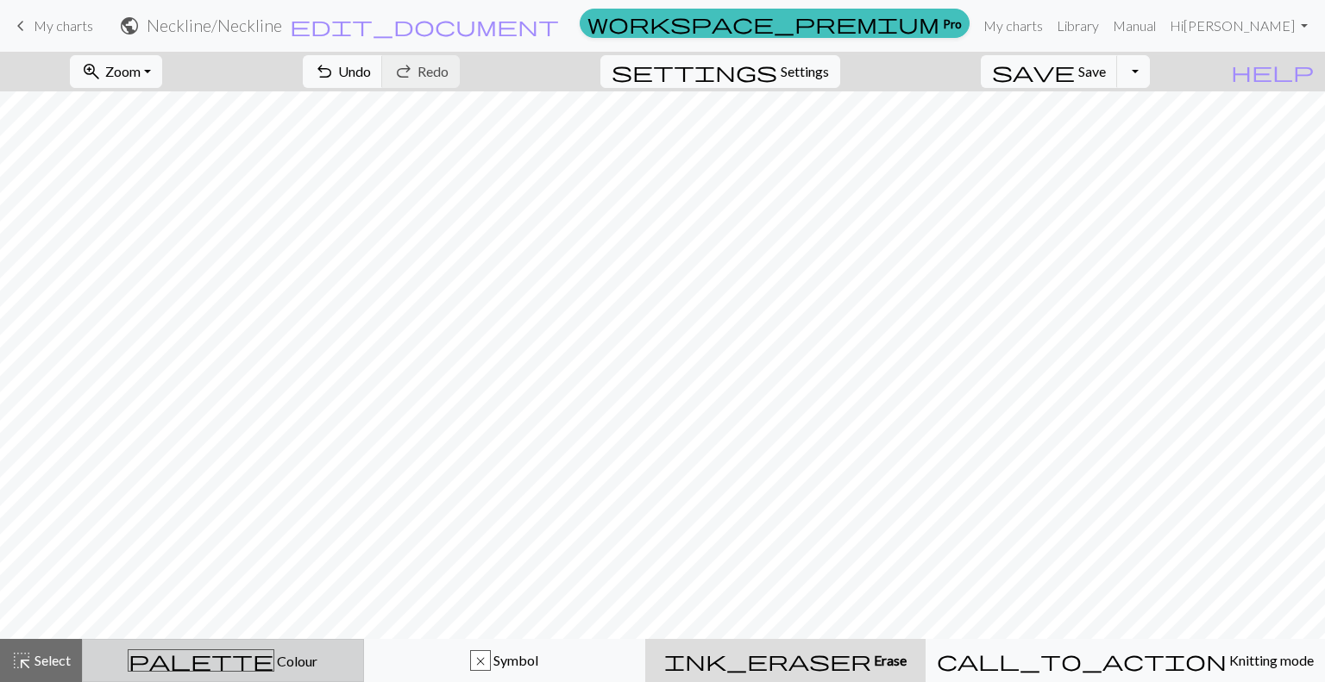
click at [286, 643] on button "palette Colour Colour" at bounding box center [223, 660] width 282 height 43
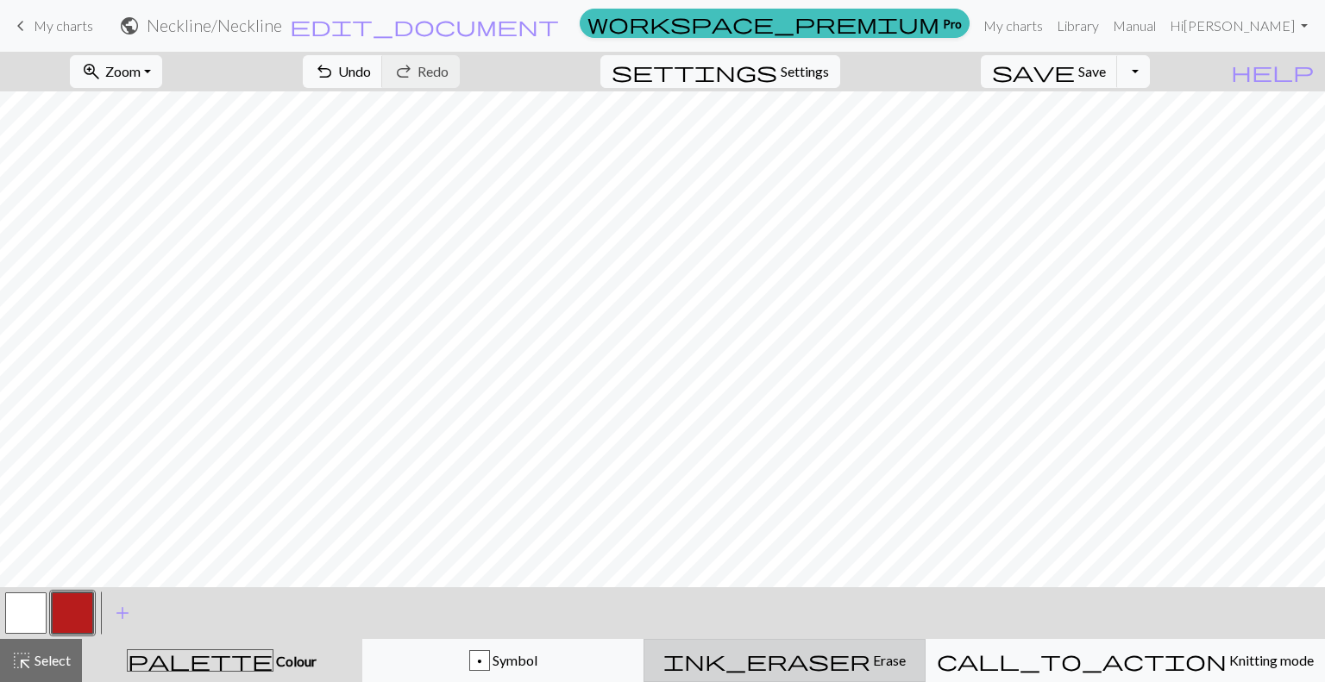
click at [870, 655] on span "Erase" at bounding box center [887, 660] width 35 height 16
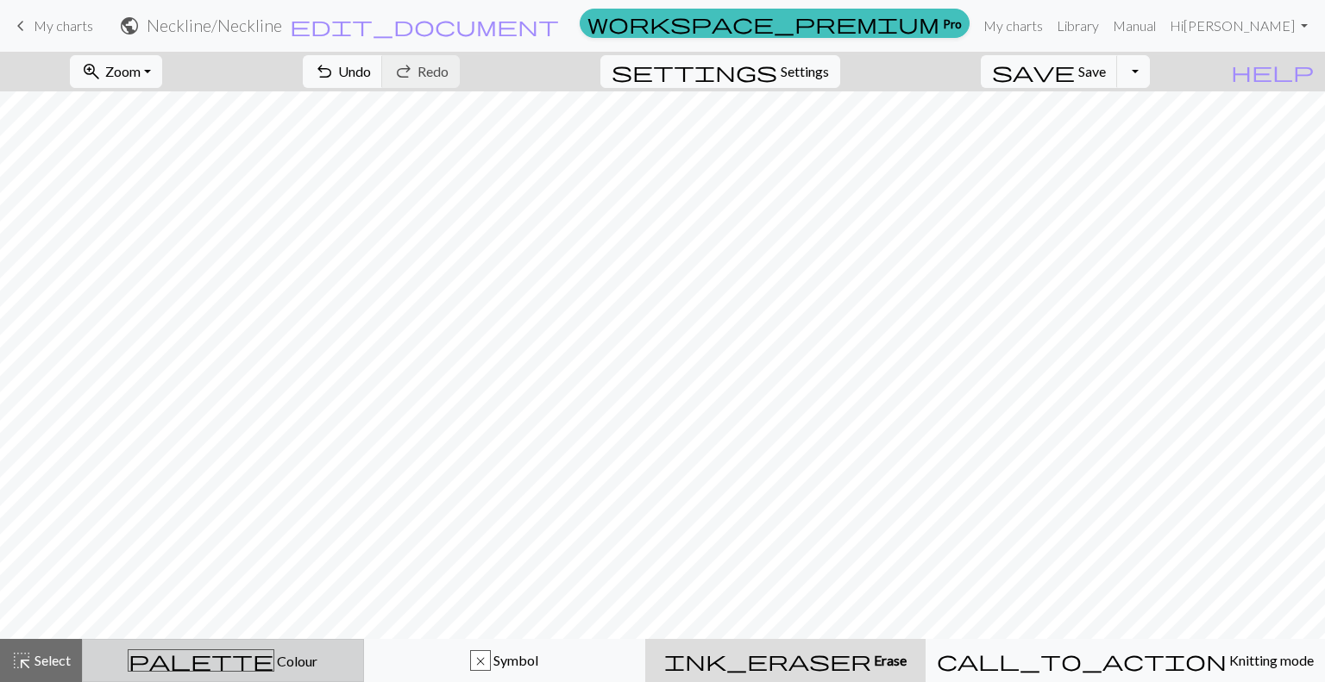
click at [297, 644] on button "palette Colour Colour" at bounding box center [223, 660] width 282 height 43
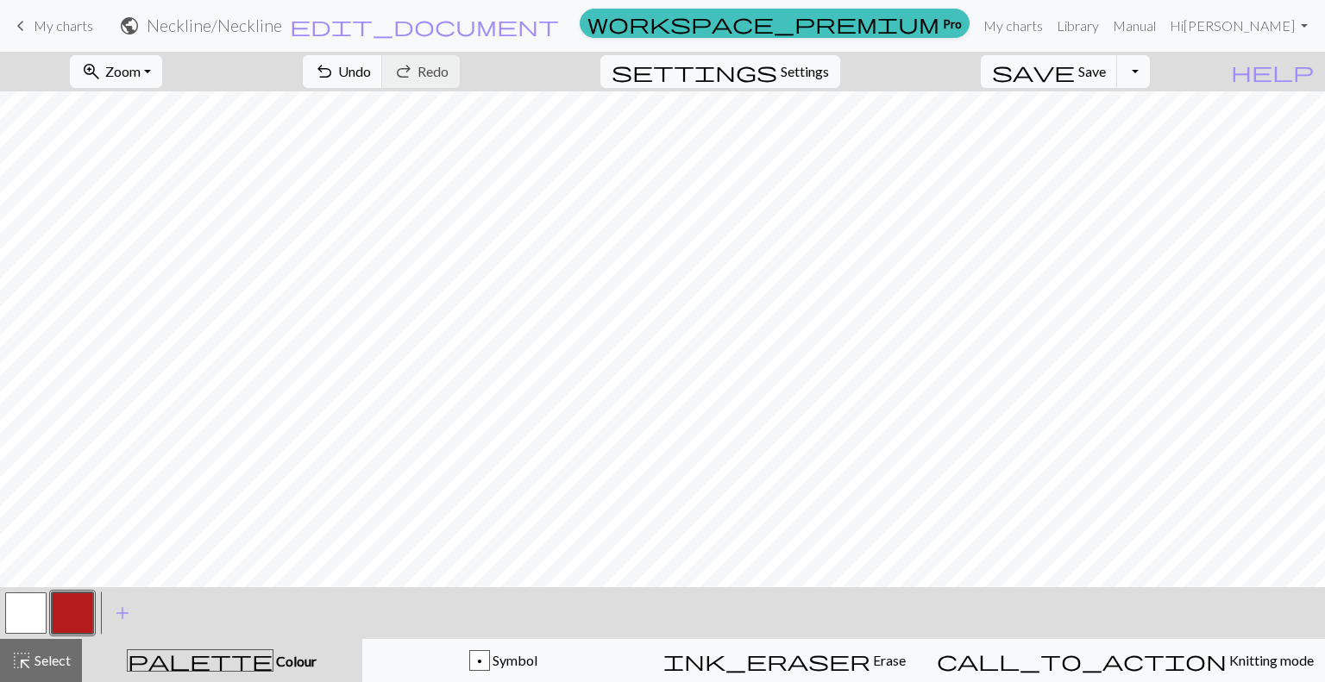
click at [92, 613] on button "button" at bounding box center [72, 613] width 41 height 41
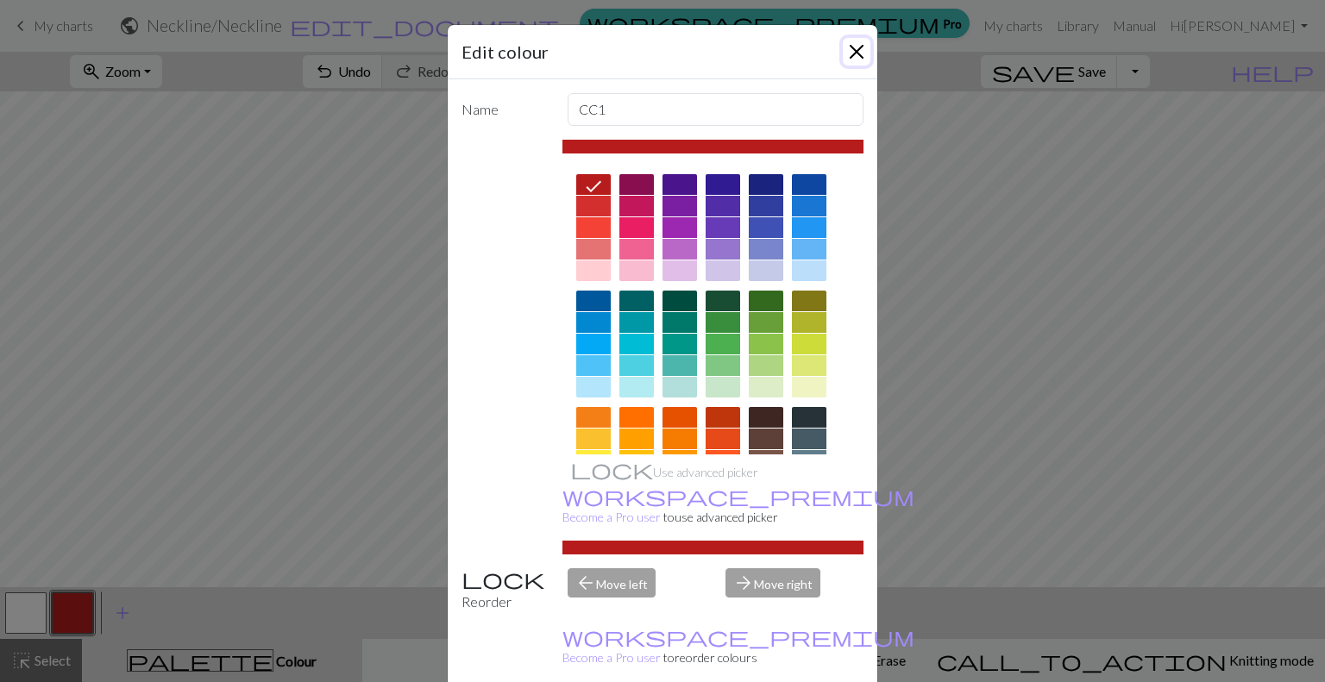
click at [856, 48] on button "Close" at bounding box center [857, 52] width 28 height 28
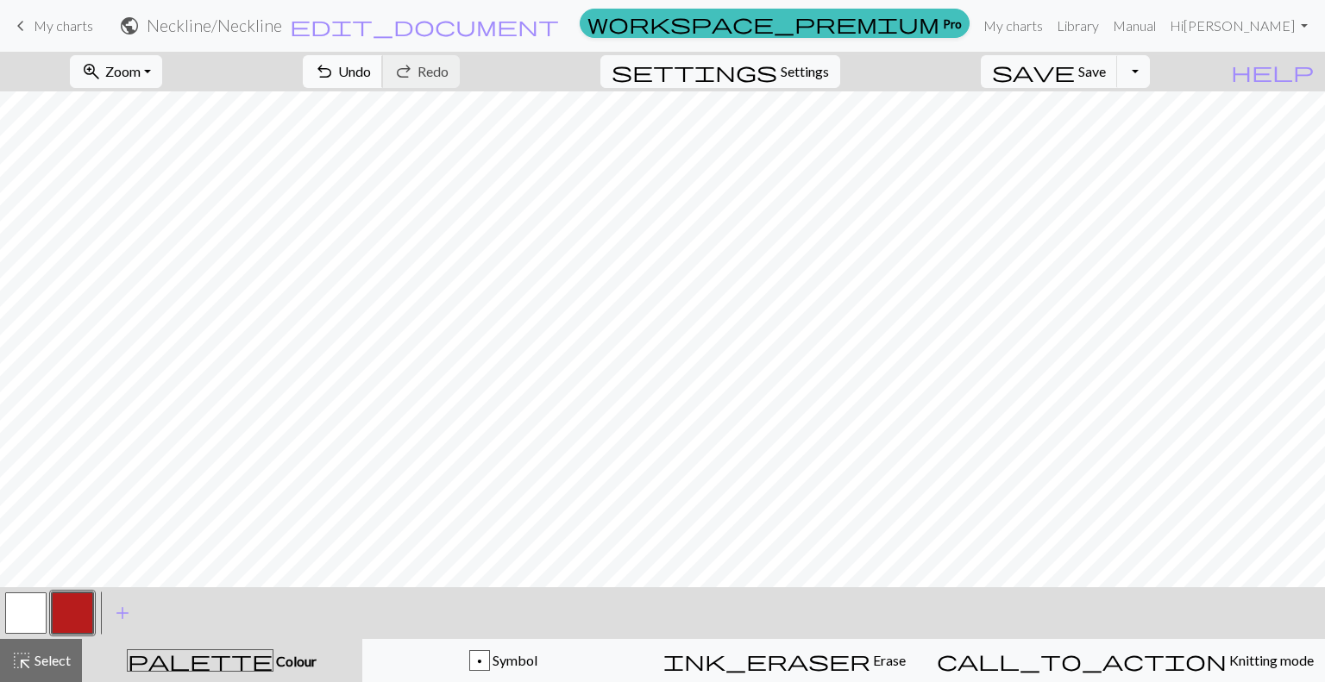
click at [335, 78] on span "undo" at bounding box center [324, 72] width 21 height 24
click at [383, 66] on button "undo Undo Undo" at bounding box center [343, 71] width 80 height 33
click at [335, 71] on span "undo" at bounding box center [324, 72] width 21 height 24
click at [849, 657] on span "ink_eraser" at bounding box center [766, 661] width 207 height 24
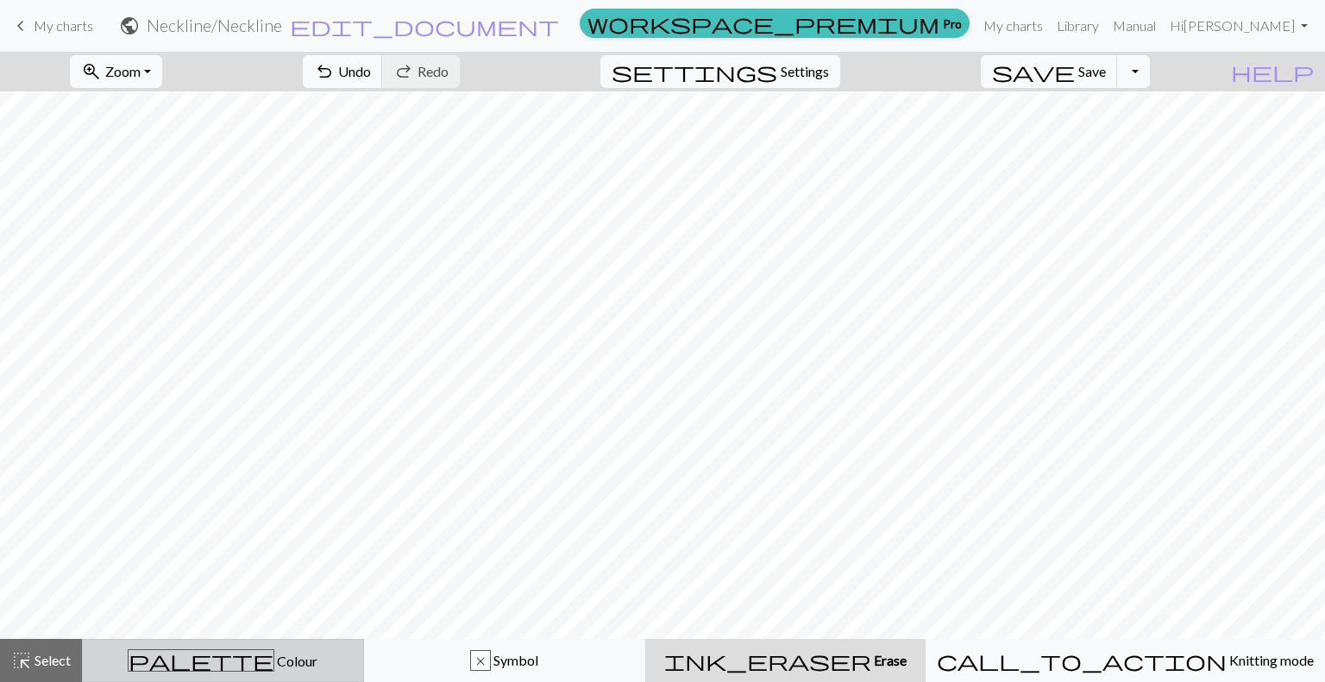
click at [281, 656] on div "palette Colour Colour" at bounding box center [223, 660] width 260 height 22
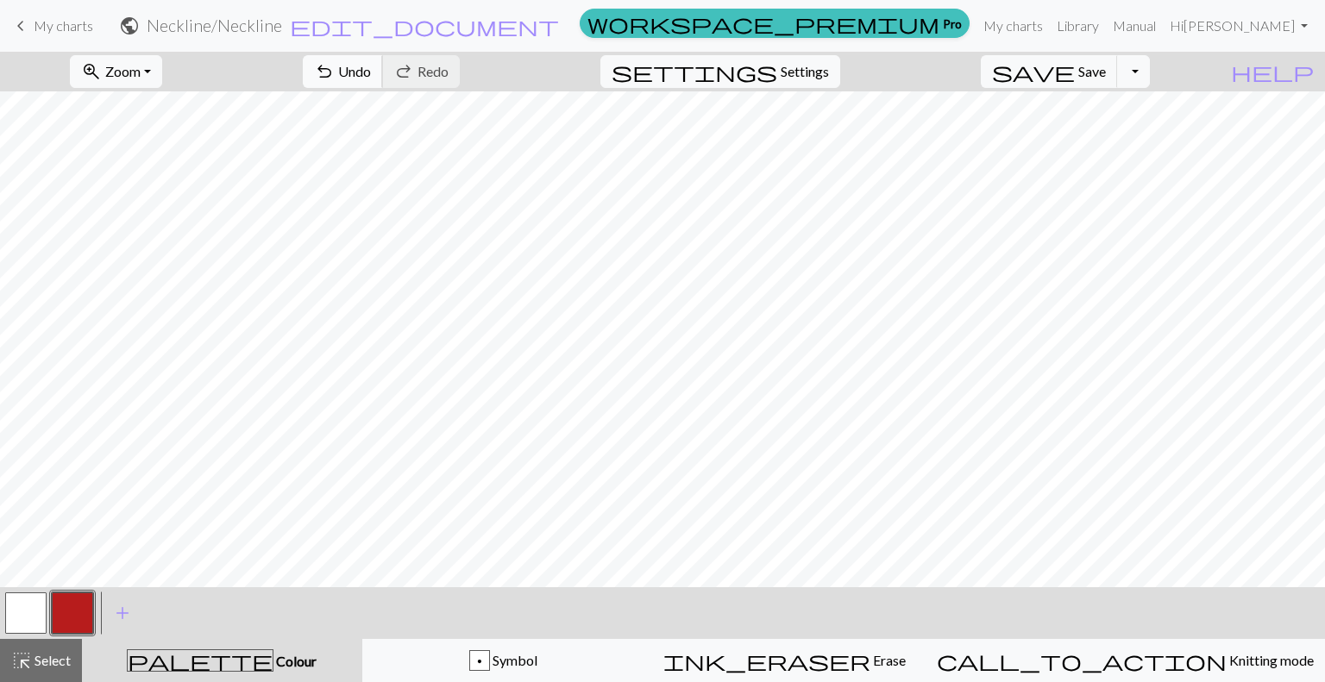
click at [335, 68] on span "undo" at bounding box center [324, 72] width 21 height 24
